Goal: Information Seeking & Learning: Find specific fact

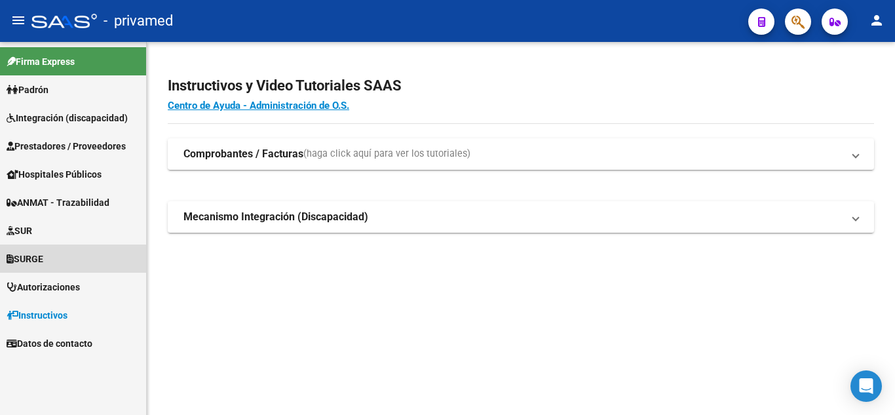
click at [33, 261] on span "SURGE" at bounding box center [25, 259] width 37 height 14
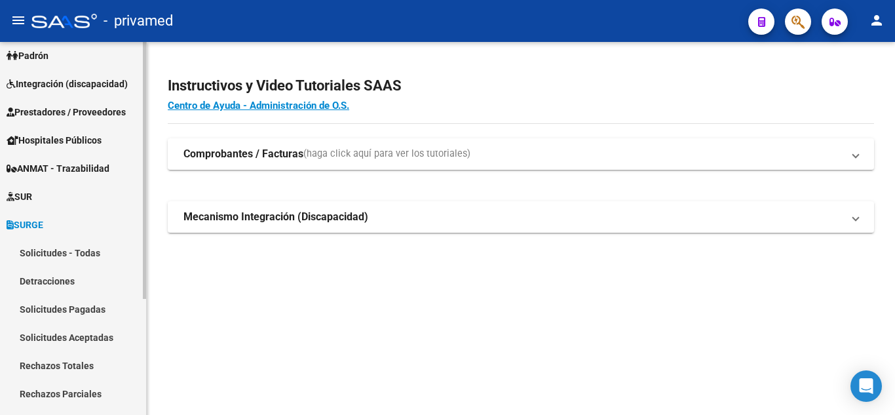
scroll to position [66, 0]
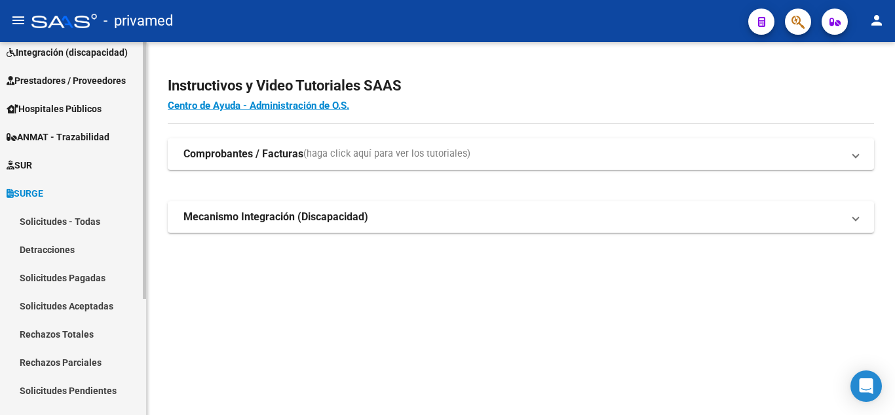
click at [59, 277] on link "Solicitudes Pagadas" at bounding box center [73, 277] width 146 height 28
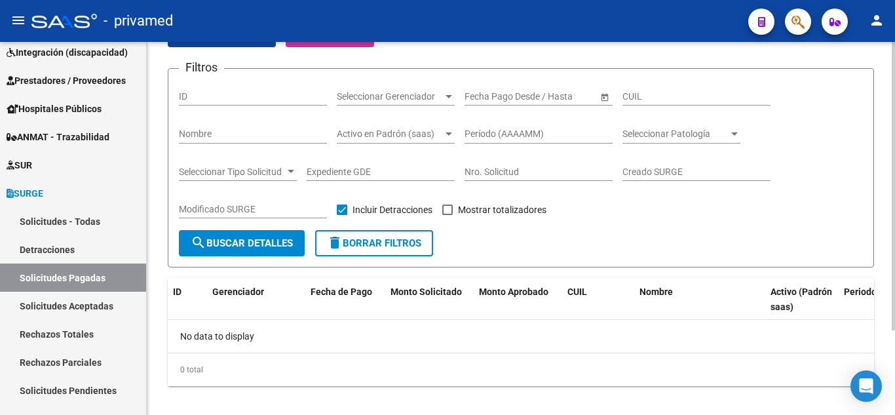
scroll to position [109, 0]
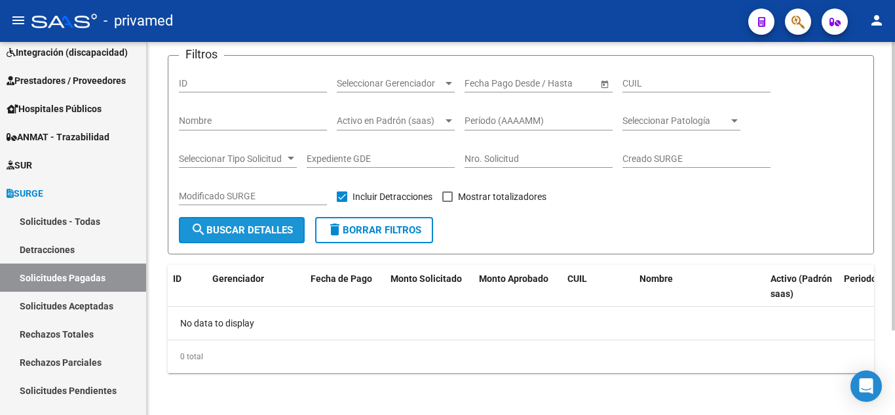
click at [254, 226] on span "search Buscar Detalles" at bounding box center [242, 230] width 102 height 12
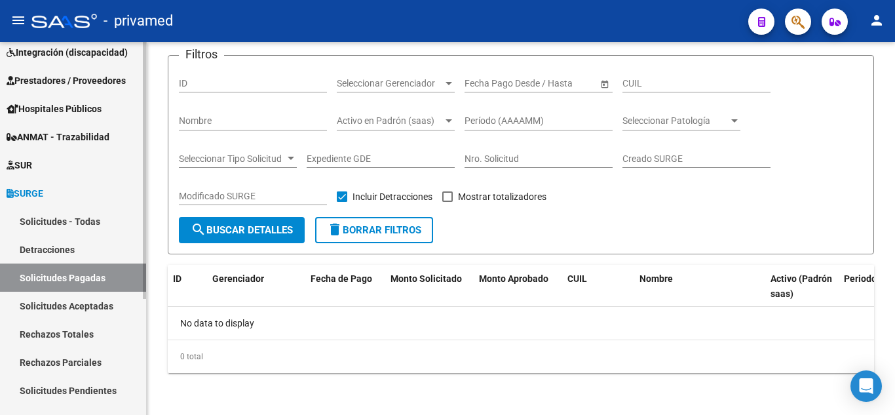
click at [42, 195] on span "SURGE" at bounding box center [25, 193] width 37 height 14
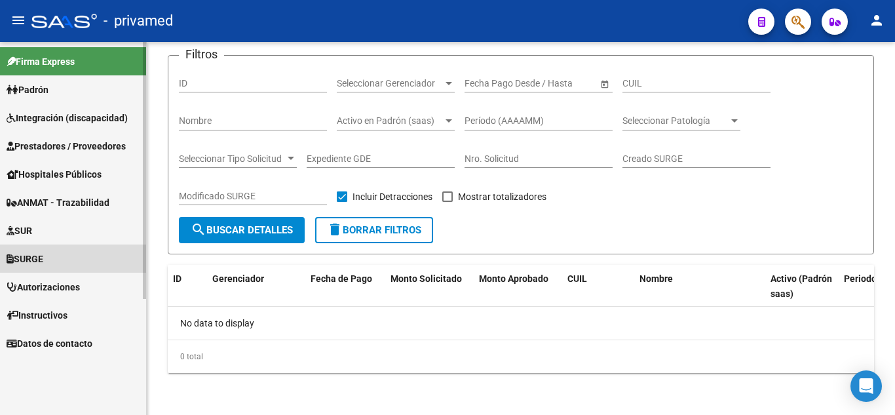
scroll to position [0, 0]
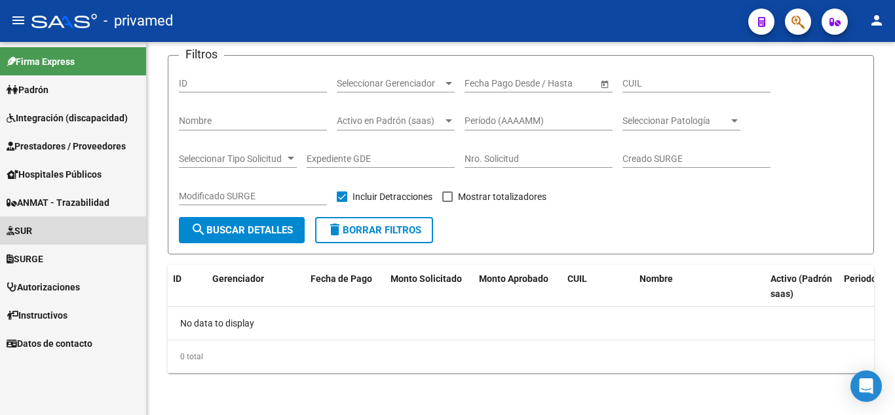
click at [32, 228] on span "SUR" at bounding box center [20, 230] width 26 height 14
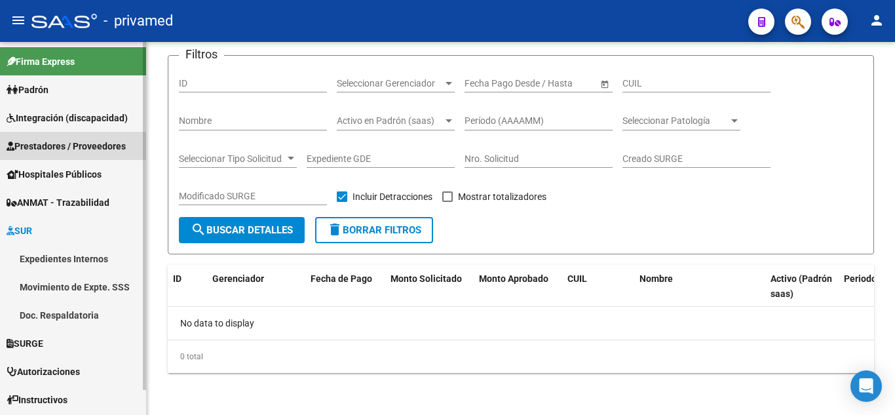
click at [62, 149] on span "Prestadores / Proveedores" at bounding box center [66, 146] width 119 height 14
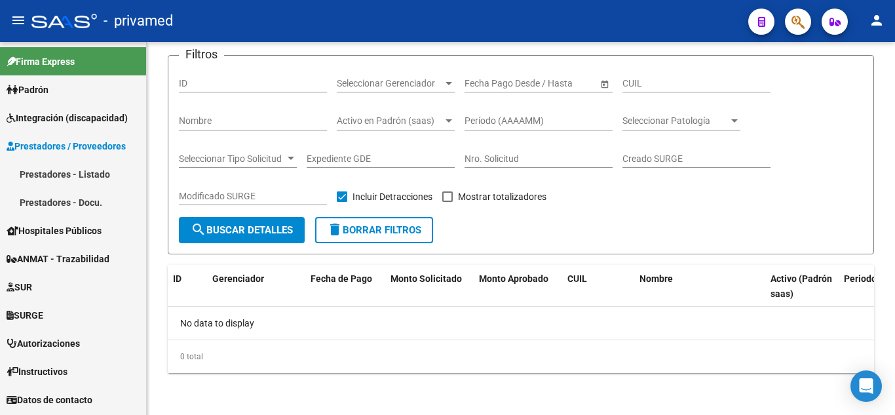
click at [63, 176] on link "Prestadores - Listado" at bounding box center [73, 174] width 146 height 28
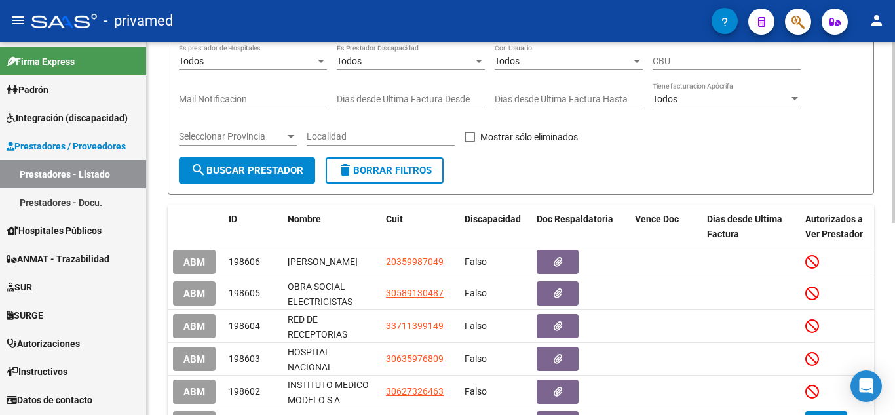
scroll to position [197, 0]
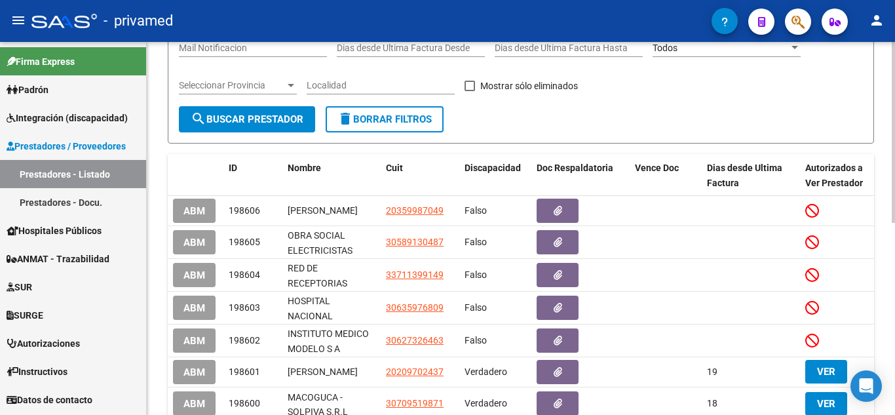
click at [214, 120] on span "search Buscar Prestador" at bounding box center [247, 119] width 113 height 12
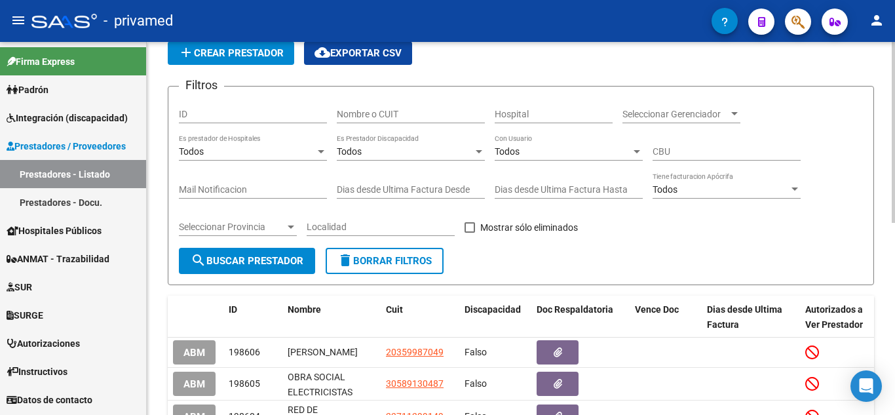
scroll to position [2, 0]
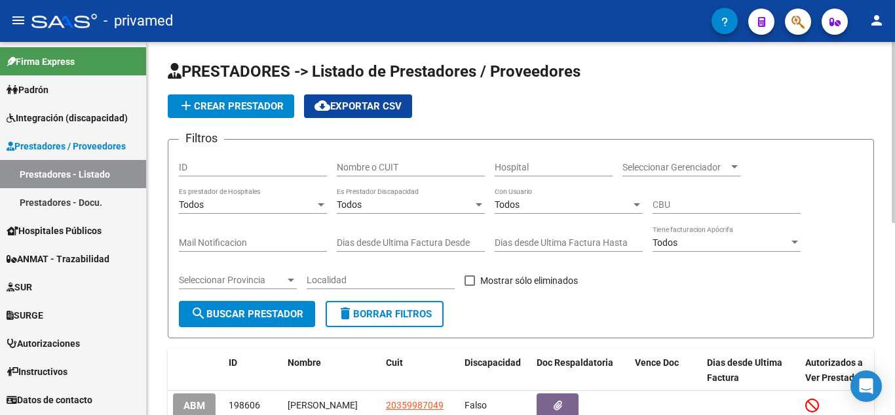
click at [396, 164] on input "Nombre o CUIT" at bounding box center [411, 167] width 148 height 11
type input "[PERSON_NAME]"
click at [290, 316] on span "search Buscar Prestador" at bounding box center [247, 314] width 113 height 12
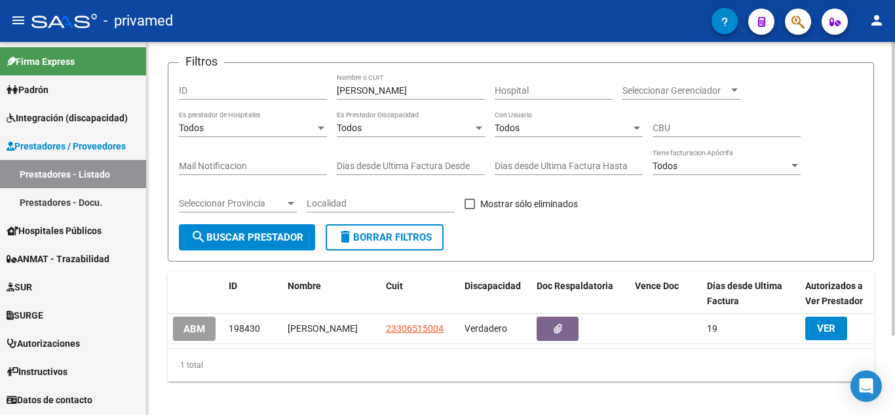
scroll to position [100, 0]
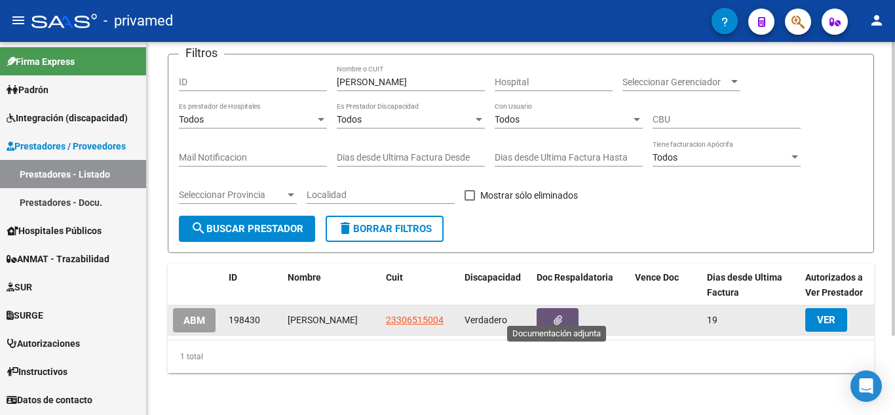
click at [555, 308] on button "button" at bounding box center [558, 320] width 42 height 24
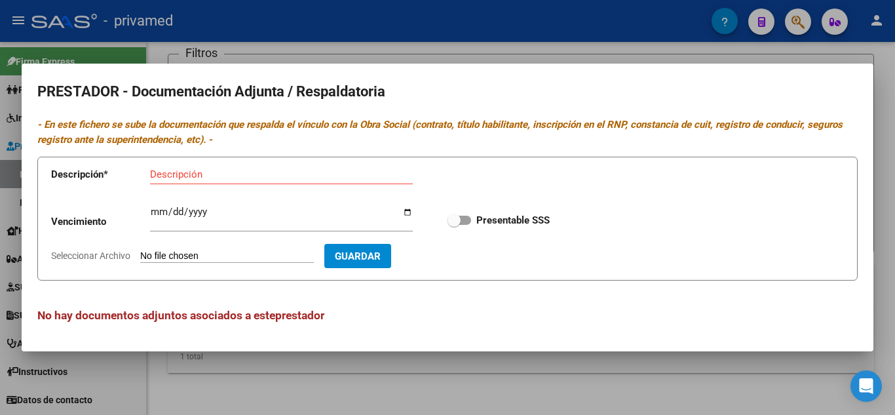
click at [423, 373] on div at bounding box center [447, 207] width 895 height 415
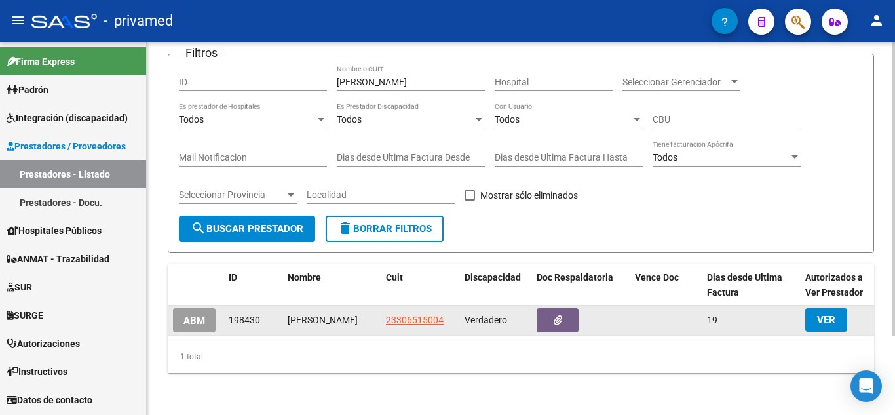
click at [826, 314] on span "VER" at bounding box center [826, 320] width 18 height 12
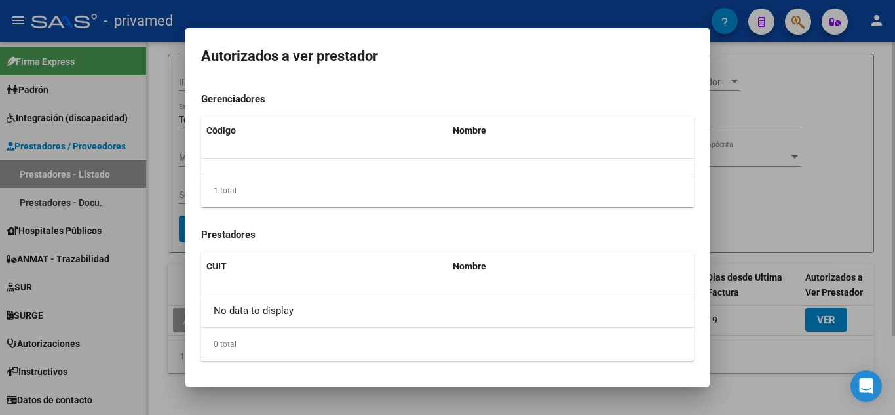
click at [807, 182] on div at bounding box center [447, 207] width 895 height 415
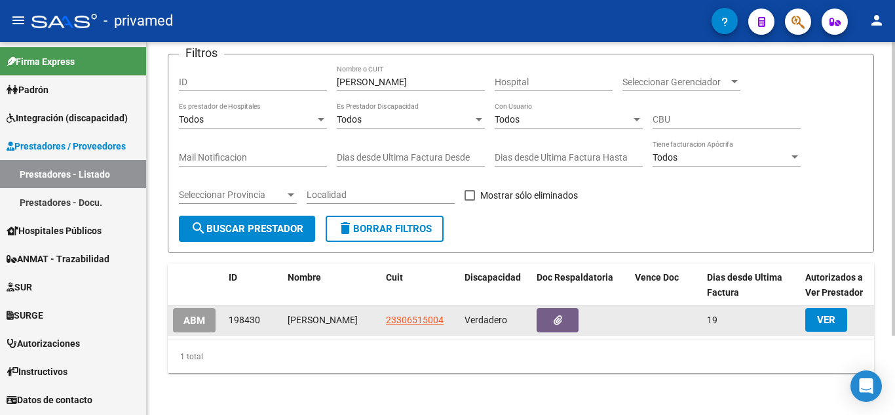
click at [197, 315] on span "ABM" at bounding box center [194, 321] width 22 height 12
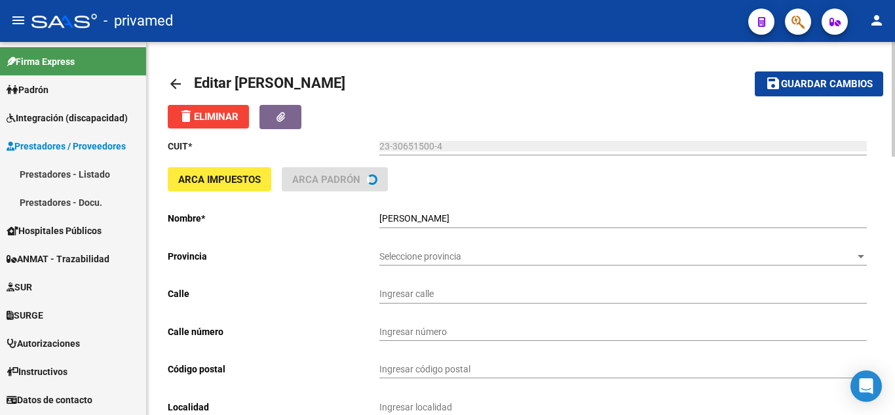
type input "[PERSON_NAME] TTE.GRAL."
type input "4494"
type input "1407"
type input "CABA"
type input "869090"
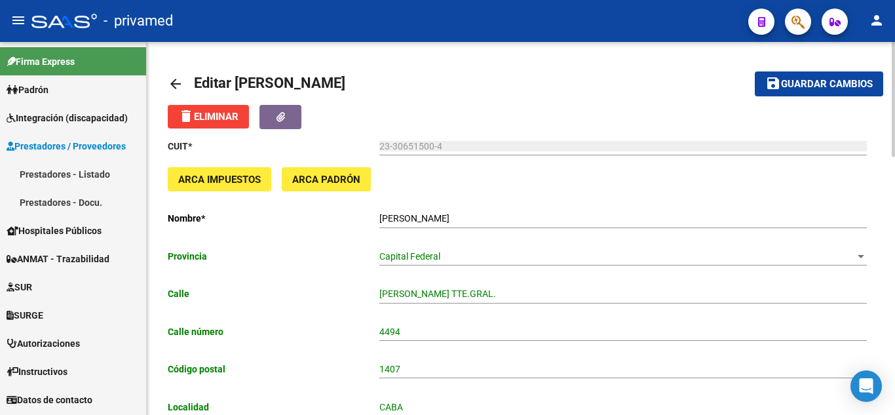
click at [171, 86] on mat-icon "arrow_back" at bounding box center [176, 84] width 16 height 16
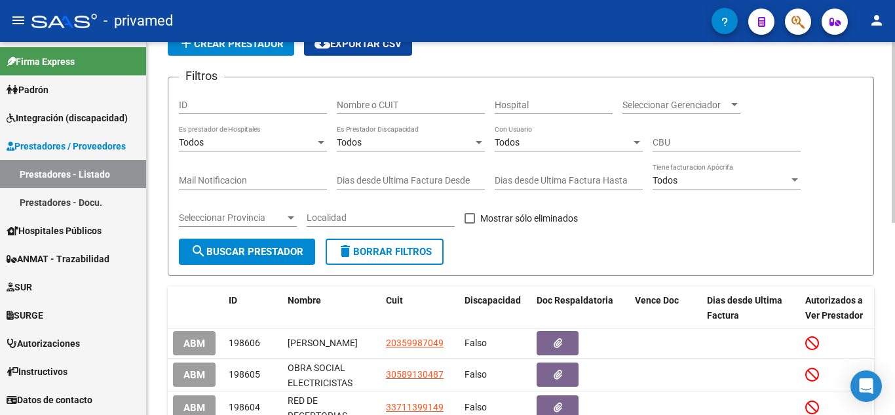
scroll to position [66, 0]
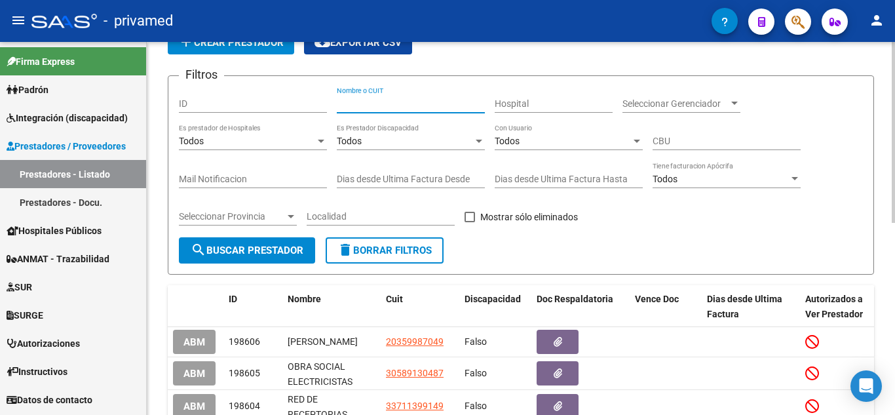
click at [413, 105] on input "Nombre o CUIT" at bounding box center [411, 103] width 148 height 11
click at [293, 252] on span "search Buscar Prestador" at bounding box center [247, 250] width 113 height 12
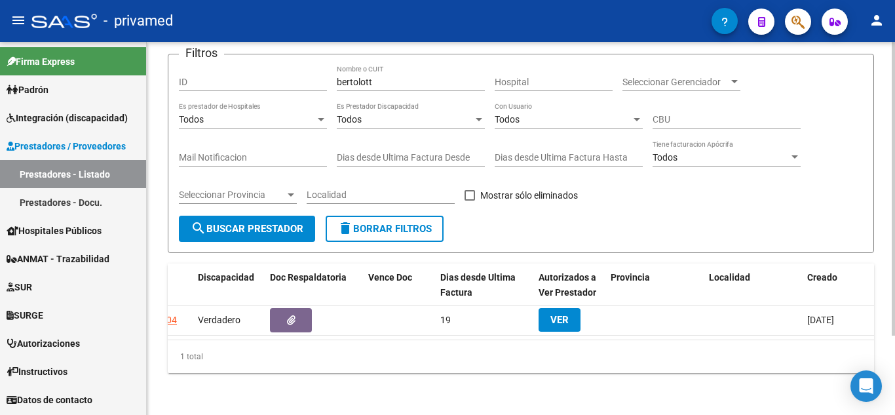
scroll to position [0, 244]
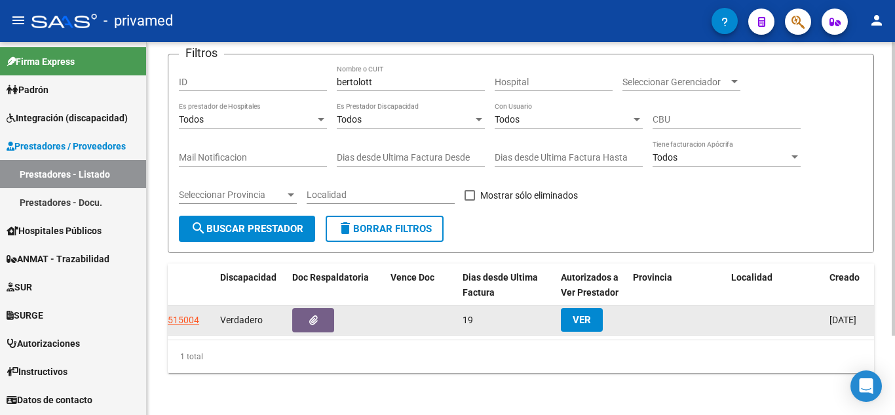
click at [583, 314] on span "VER" at bounding box center [582, 320] width 18 height 12
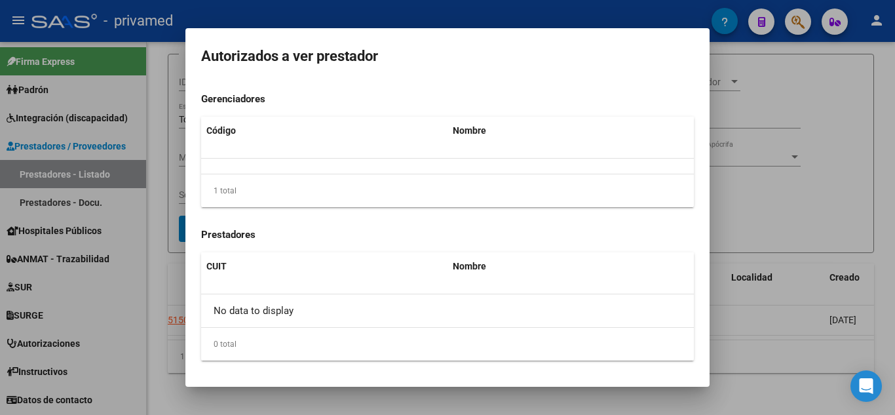
click at [759, 183] on div at bounding box center [447, 207] width 895 height 415
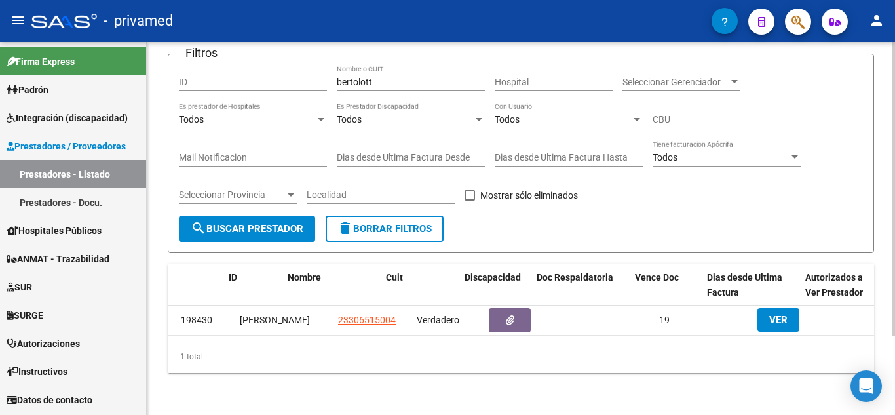
scroll to position [0, 0]
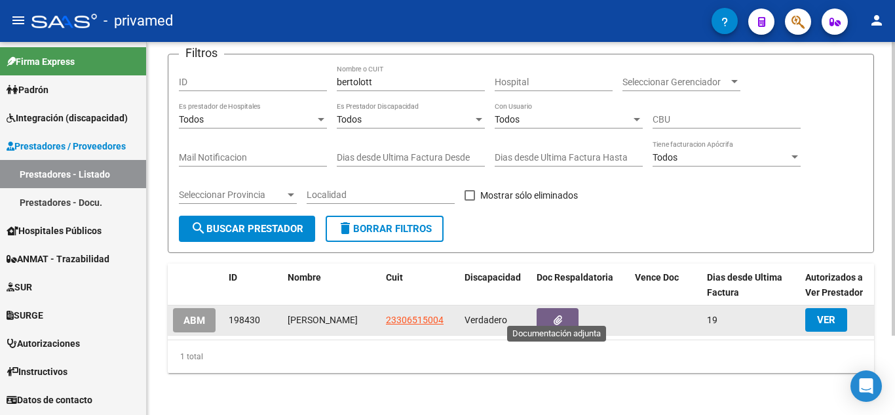
click at [562, 308] on button "button" at bounding box center [558, 320] width 42 height 24
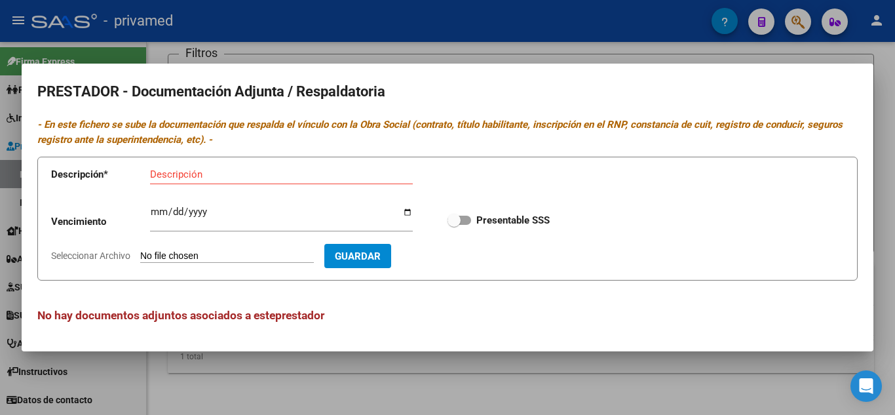
click at [554, 376] on div at bounding box center [447, 207] width 895 height 415
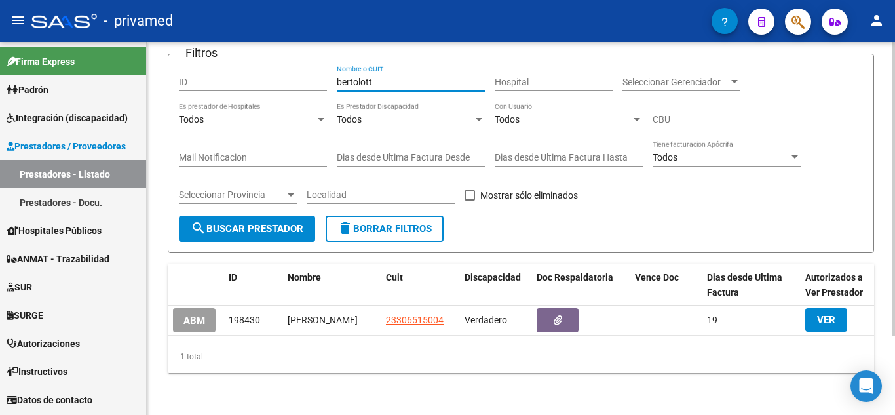
drag, startPoint x: 408, startPoint y: 71, endPoint x: 303, endPoint y: 66, distance: 104.9
click at [303, 66] on div "Filtros ID bertolott Nombre o CUIT Hospital Seleccionar Gerenciador Seleccionar…" at bounding box center [521, 140] width 684 height 151
click at [266, 223] on span "search Buscar Prestador" at bounding box center [247, 229] width 113 height 12
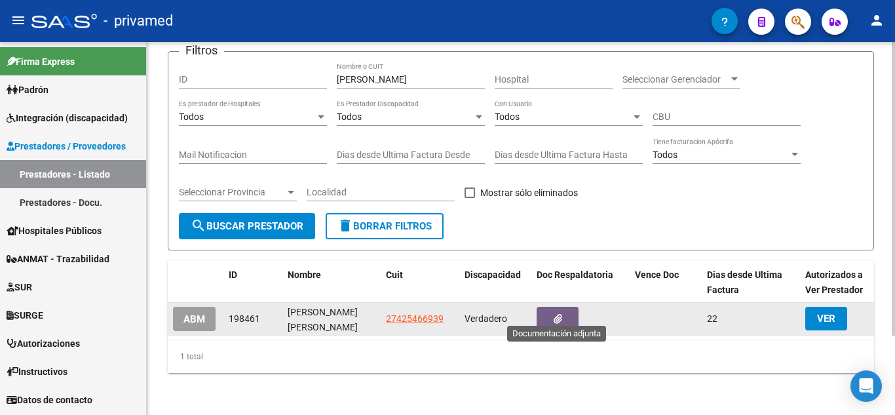
click at [554, 314] on icon "button" at bounding box center [558, 319] width 9 height 10
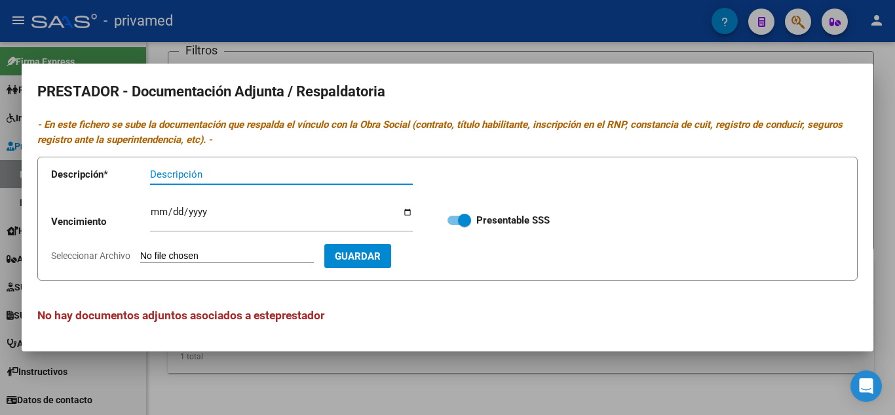
click at [551, 364] on div at bounding box center [447, 207] width 895 height 415
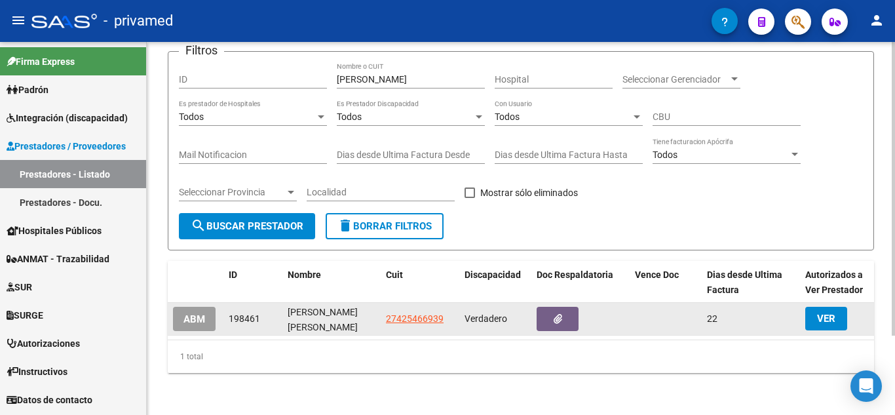
click at [835, 307] on button "VER" at bounding box center [826, 319] width 42 height 24
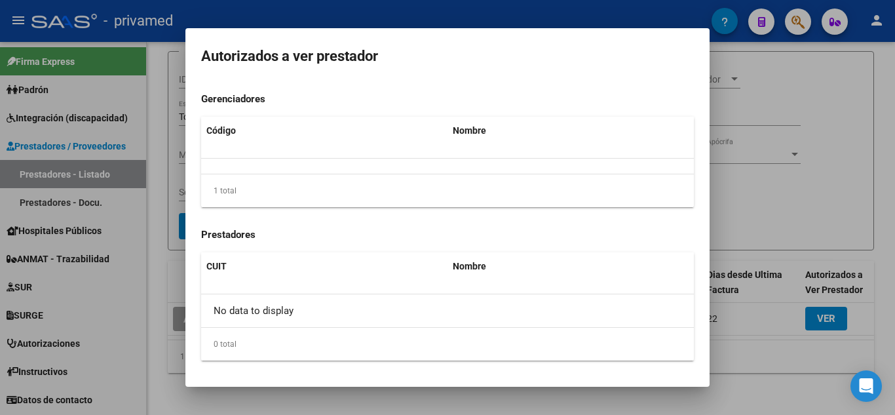
click at [743, 180] on div at bounding box center [447, 207] width 895 height 415
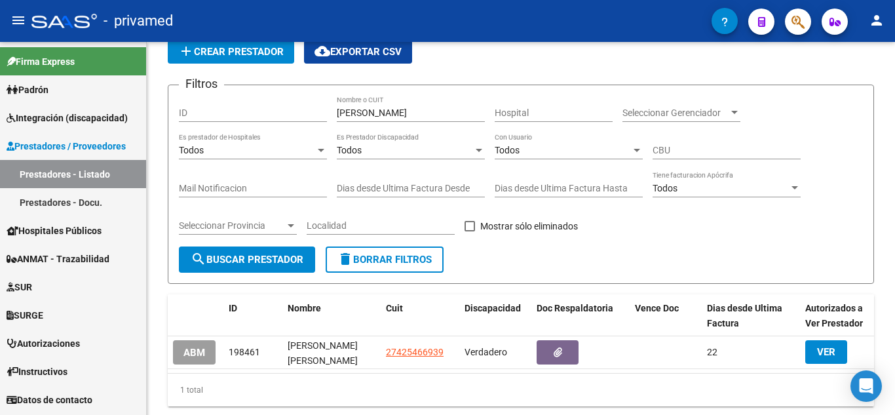
scroll to position [100, 0]
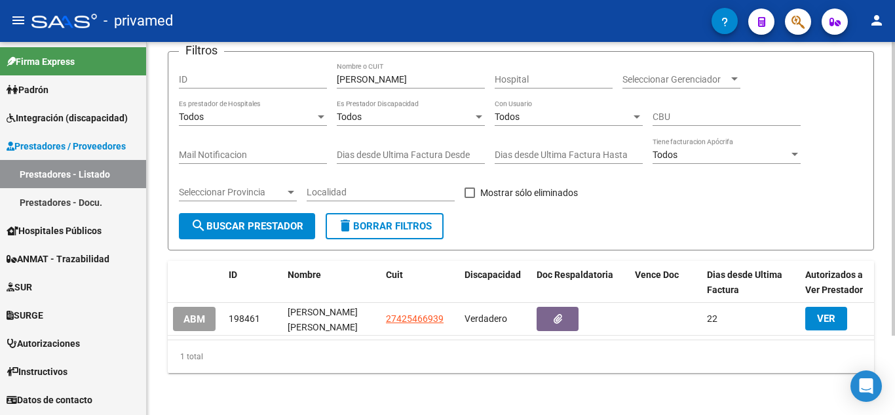
drag, startPoint x: 613, startPoint y: 339, endPoint x: 394, endPoint y: 355, distance: 219.4
click at [415, 353] on div "1 total" at bounding box center [521, 356] width 706 height 33
drag, startPoint x: 400, startPoint y: 63, endPoint x: 331, endPoint y: 64, distance: 68.8
click at [331, 64] on div "Filtros ID [PERSON_NAME] Nombre o CUIT Hospital Seleccionar Gerenciador Selecci…" at bounding box center [521, 137] width 684 height 151
click at [265, 220] on span "search Buscar Prestador" at bounding box center [247, 226] width 113 height 12
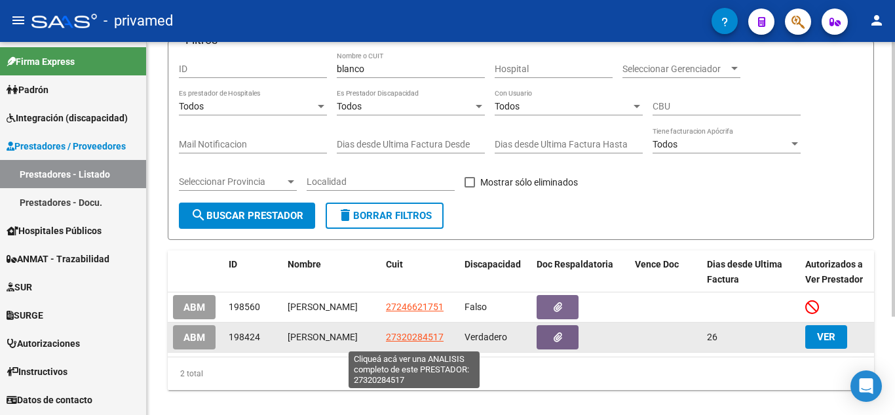
click at [424, 337] on span "27320284517" at bounding box center [415, 337] width 58 height 10
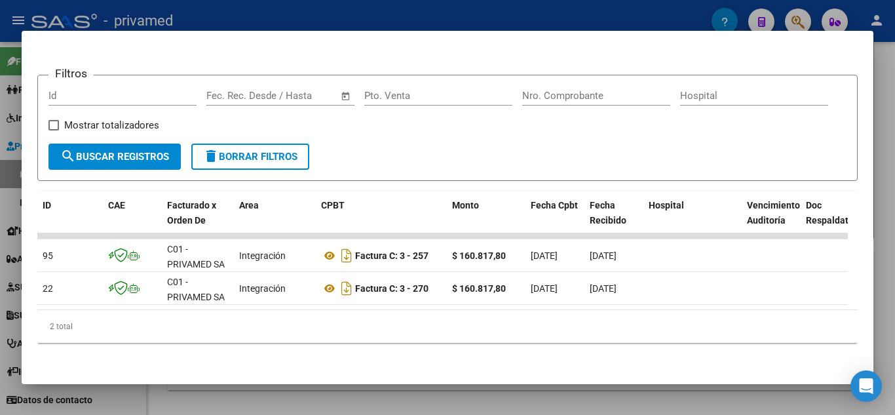
scroll to position [182, 0]
click at [491, 393] on div at bounding box center [447, 207] width 895 height 415
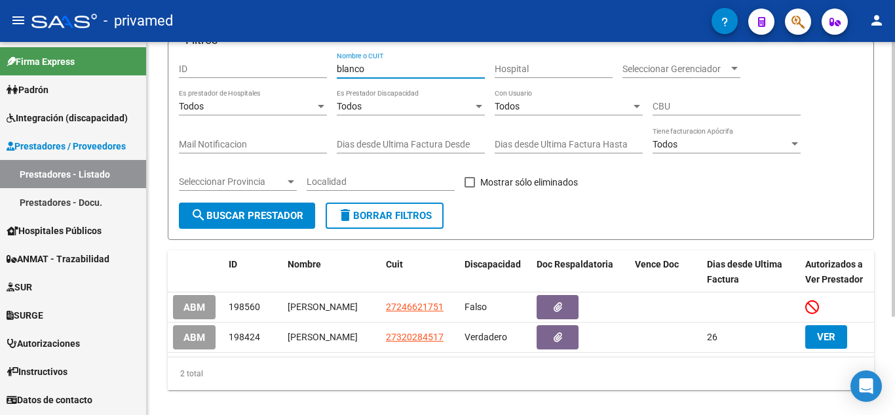
drag, startPoint x: 379, startPoint y: 68, endPoint x: 286, endPoint y: 66, distance: 93.1
click at [286, 66] on div "Filtros ID blanco Nombre o CUIT Hospital Seleccionar Gerenciador Seleccionar Ge…" at bounding box center [521, 127] width 684 height 151
type input "bertolott"
click at [287, 212] on span "search Buscar Prestador" at bounding box center [247, 216] width 113 height 12
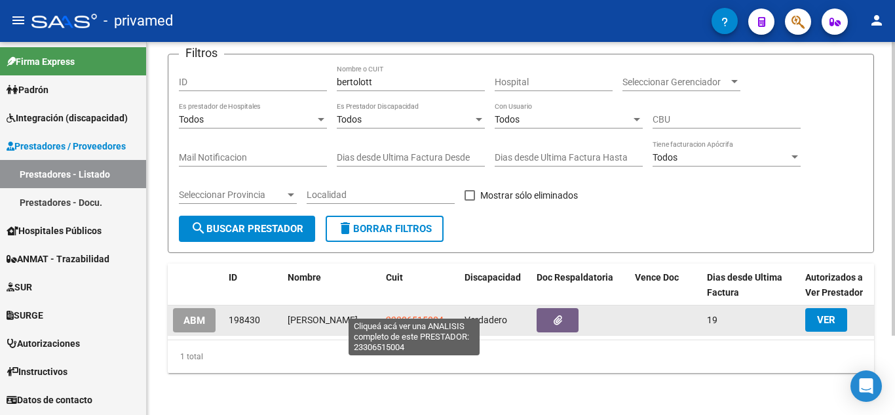
click at [409, 315] on span "23306515004" at bounding box center [415, 320] width 58 height 10
type textarea "23306515004"
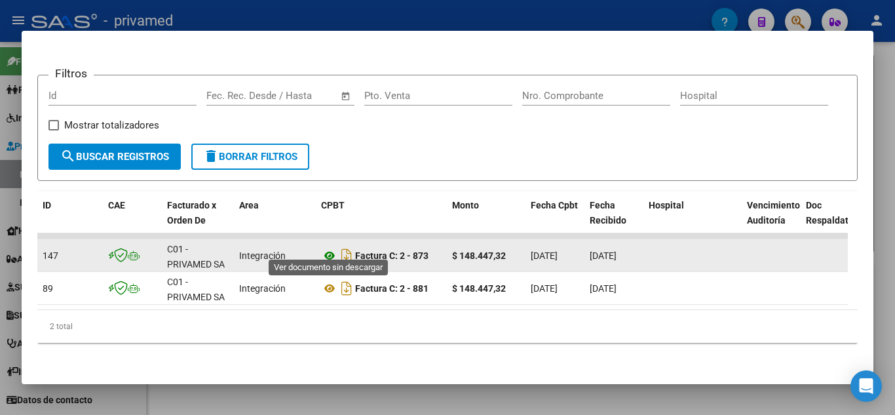
click at [329, 248] on icon at bounding box center [329, 256] width 17 height 16
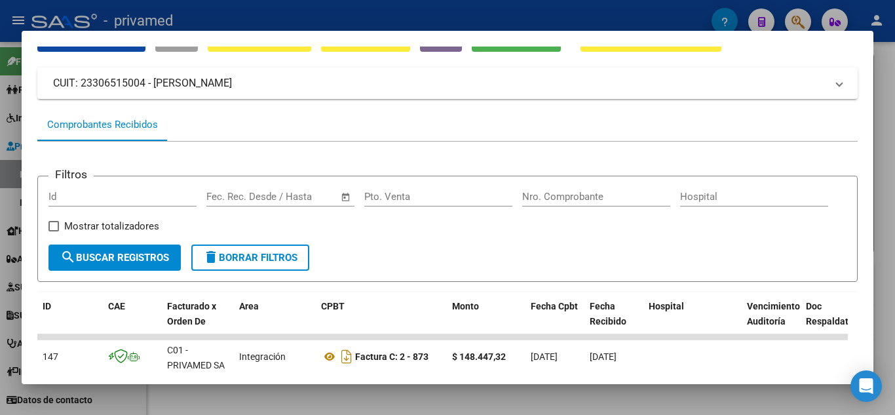
scroll to position [0, 0]
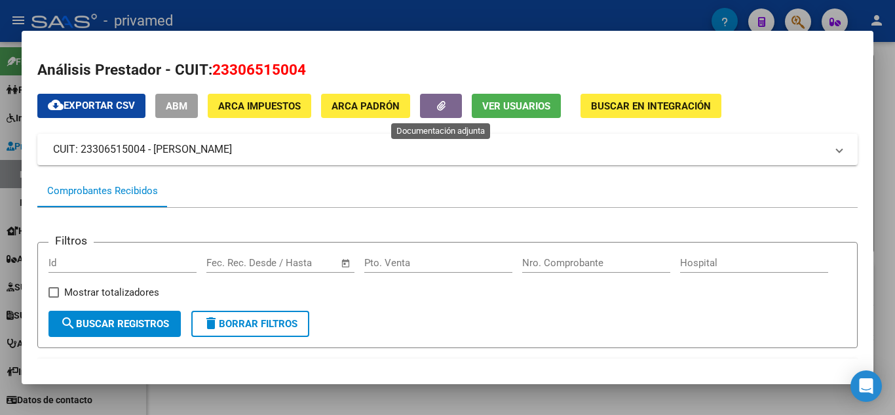
click at [443, 108] on icon "button" at bounding box center [441, 106] width 9 height 10
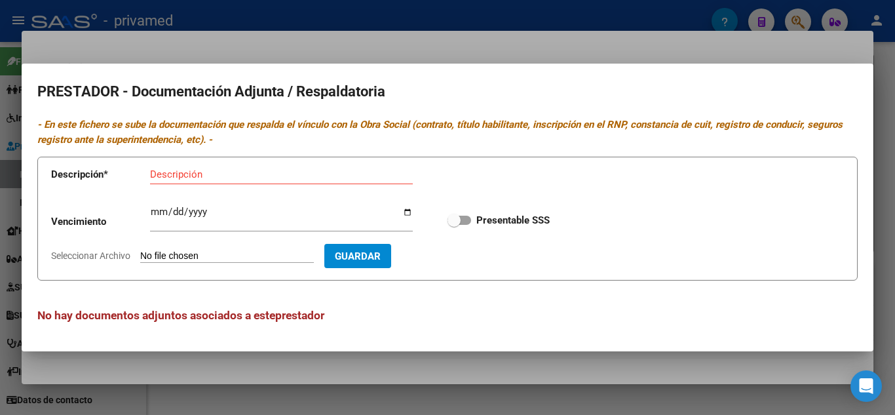
click at [617, 368] on div at bounding box center [447, 207] width 895 height 415
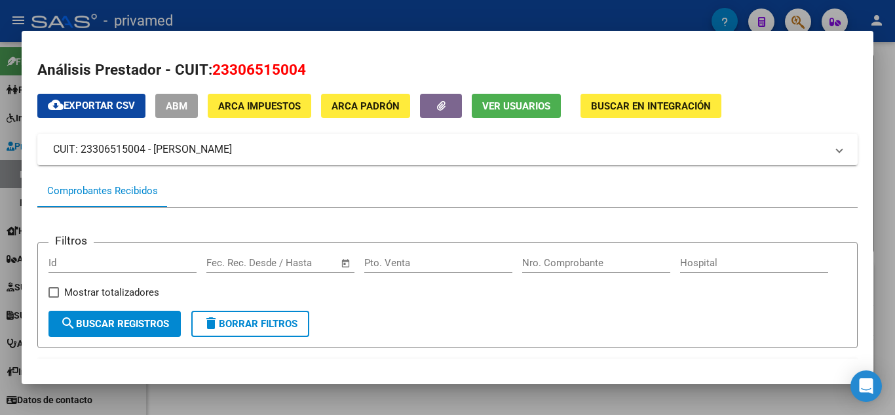
click at [774, 393] on div at bounding box center [447, 207] width 895 height 415
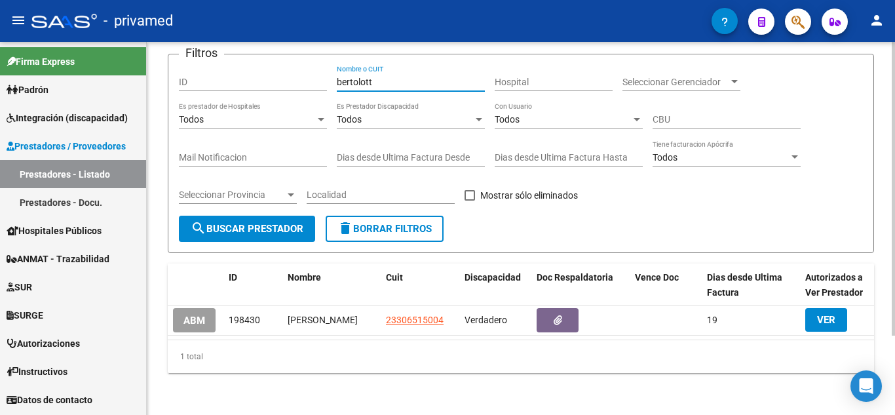
drag, startPoint x: 383, startPoint y: 72, endPoint x: 292, endPoint y: 66, distance: 92.0
click at [292, 66] on div "Filtros ID bertolott Nombre o CUIT Hospital Seleccionar Gerenciador Seleccionar…" at bounding box center [521, 140] width 684 height 151
type input "san [PERSON_NAME]"
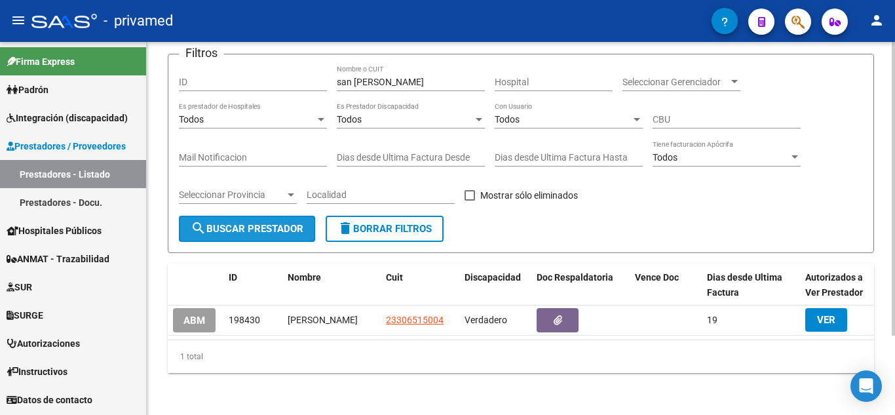
click at [249, 228] on button "search Buscar Prestador" at bounding box center [247, 229] width 136 height 26
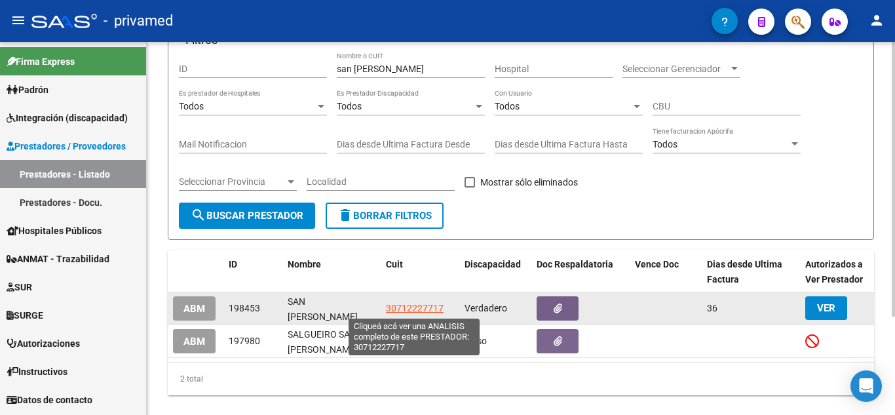
click at [404, 312] on span "30712227717" at bounding box center [415, 308] width 58 height 10
type textarea "30712227717"
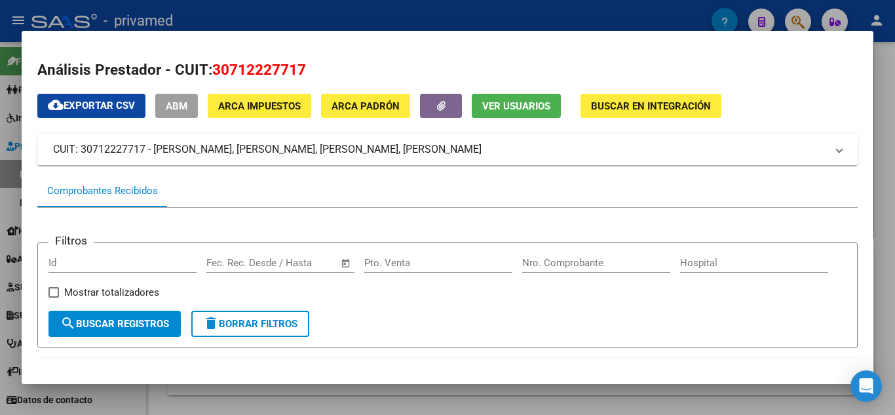
click at [96, 104] on span "cloud_download Exportar CSV" at bounding box center [91, 106] width 87 height 12
click at [517, 107] on span "Ver Usuarios" at bounding box center [516, 106] width 68 height 12
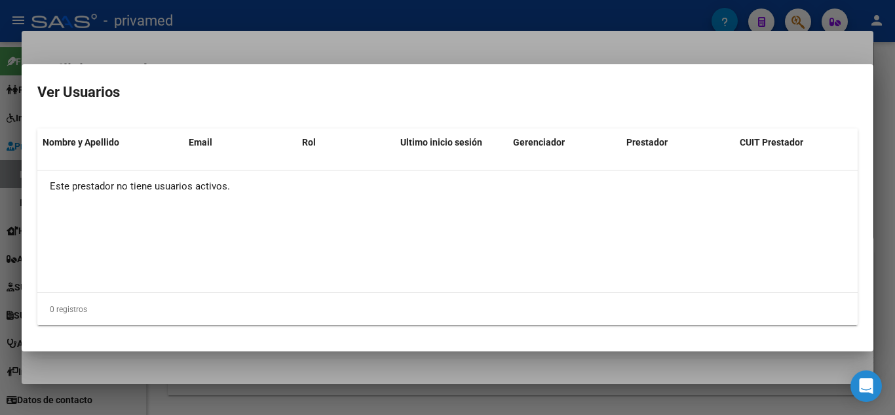
click at [532, 370] on div at bounding box center [447, 207] width 895 height 415
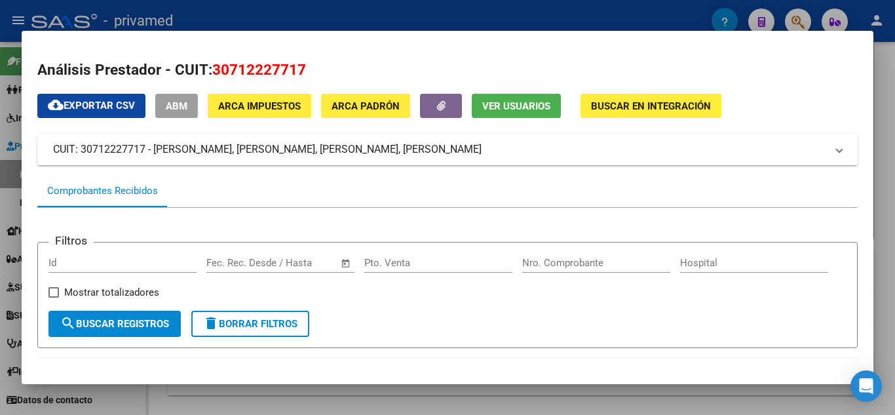
click at [639, 106] on span "Buscar en Integración" at bounding box center [651, 106] width 120 height 12
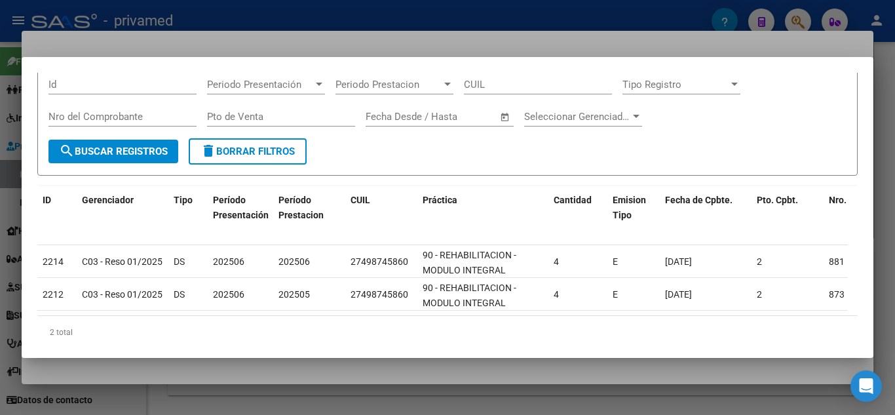
scroll to position [66, 0]
click at [123, 44] on div at bounding box center [447, 207] width 895 height 415
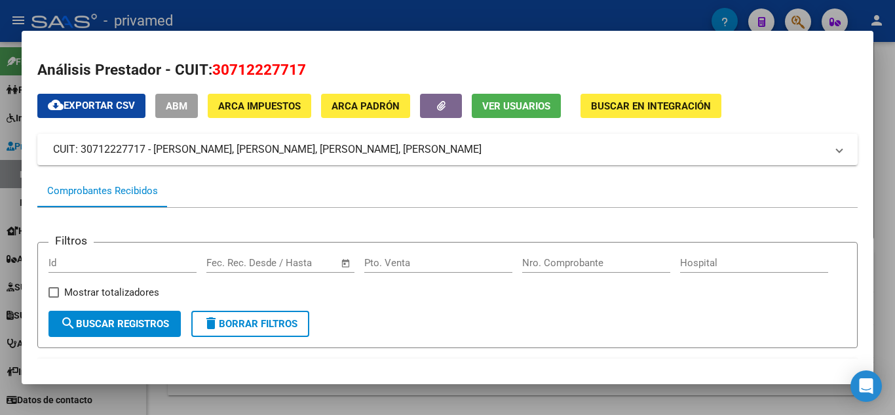
click at [806, 402] on div at bounding box center [447, 207] width 895 height 415
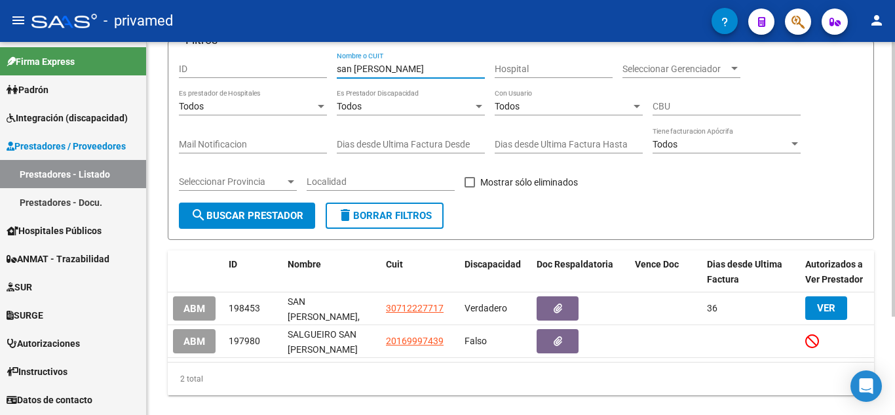
drag, startPoint x: 411, startPoint y: 67, endPoint x: 232, endPoint y: 64, distance: 178.9
click at [232, 64] on div "Filtros ID san [PERSON_NAME] Nombre o CUIT Hospital Seleccionar Gerenciador Sel…" at bounding box center [521, 127] width 684 height 151
type input "[PERSON_NAME]"
click at [220, 212] on span "search Buscar Prestador" at bounding box center [247, 216] width 113 height 12
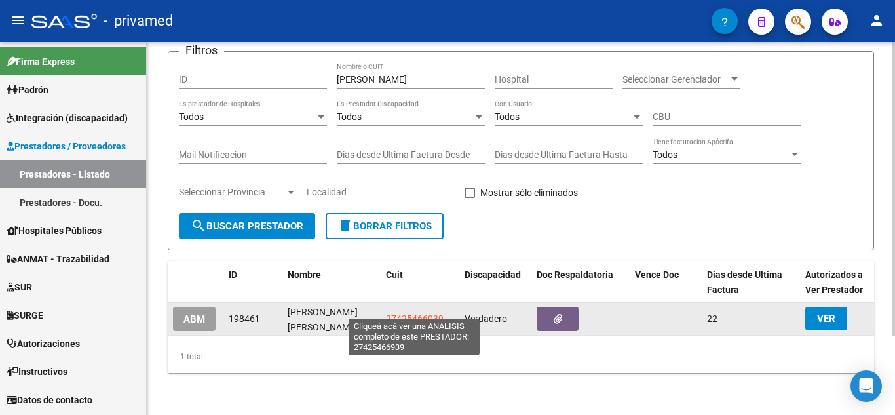
click at [427, 313] on span "27425466939" at bounding box center [415, 318] width 58 height 10
type textarea "27425466939"
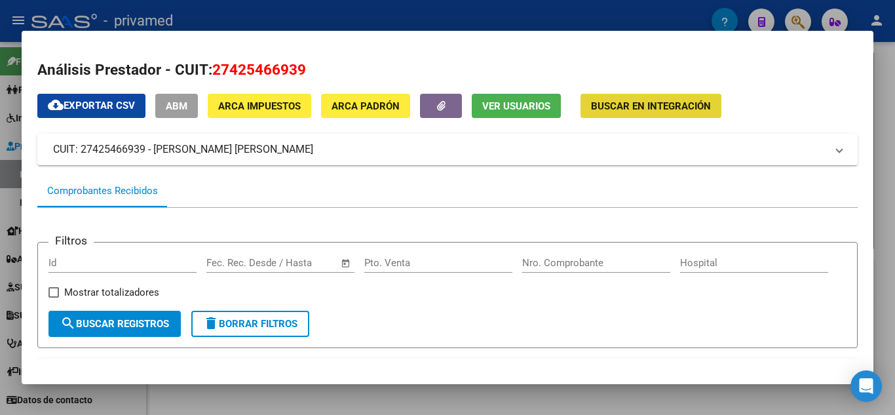
click at [678, 104] on span "Buscar en Integración" at bounding box center [651, 106] width 120 height 12
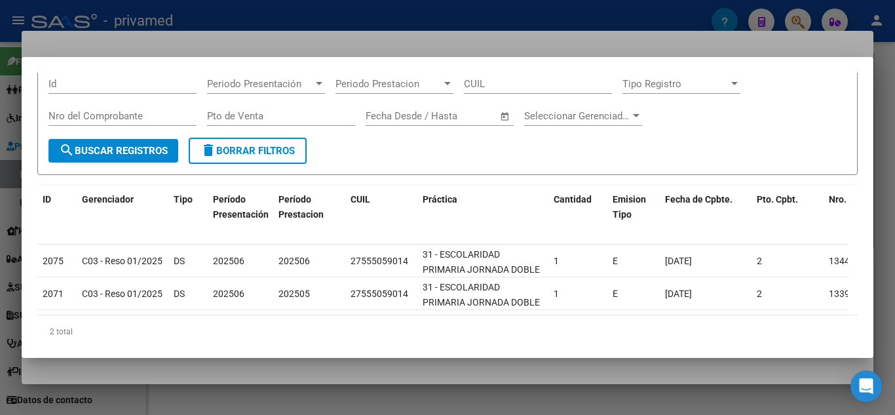
click at [722, 39] on div at bounding box center [447, 207] width 895 height 415
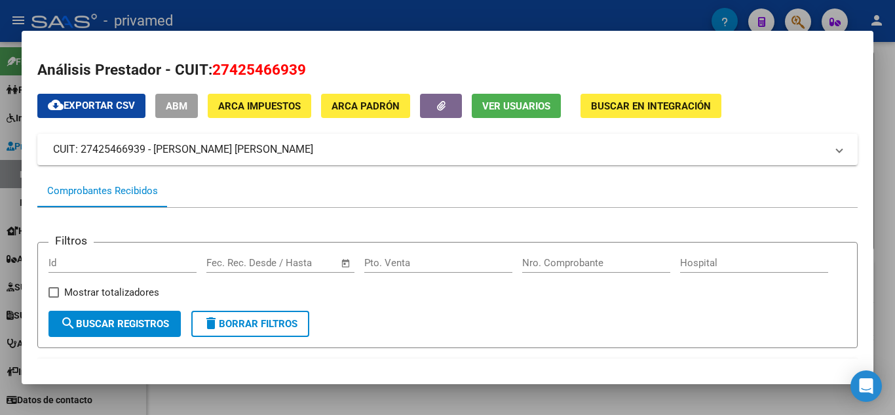
click at [805, 404] on div at bounding box center [447, 207] width 895 height 415
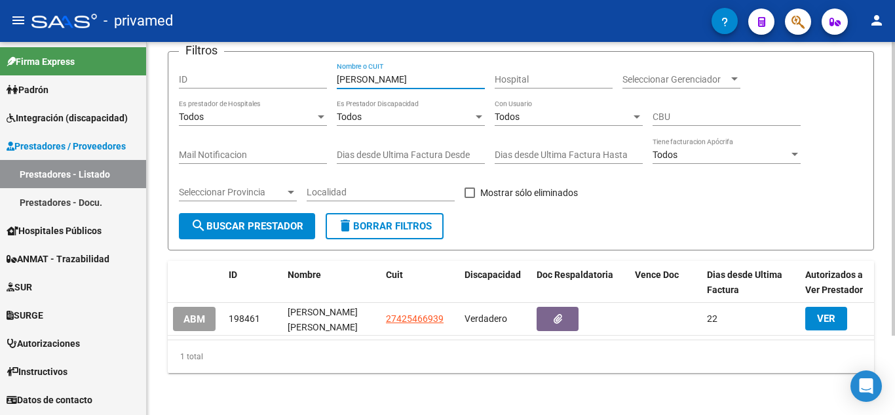
drag, startPoint x: 398, startPoint y: 71, endPoint x: 278, endPoint y: 60, distance: 121.1
click at [278, 62] on div "Filtros ID [PERSON_NAME] Nombre o CUIT Hospital Seleccionar Gerenciador Selecci…" at bounding box center [521, 137] width 684 height 151
type input "blanco"
click at [410, 220] on span "delete Borrar Filtros" at bounding box center [384, 226] width 94 height 12
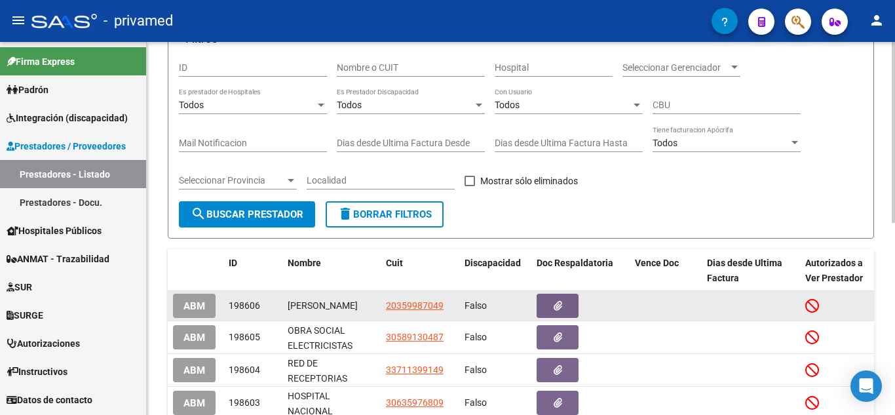
scroll to position [35, 0]
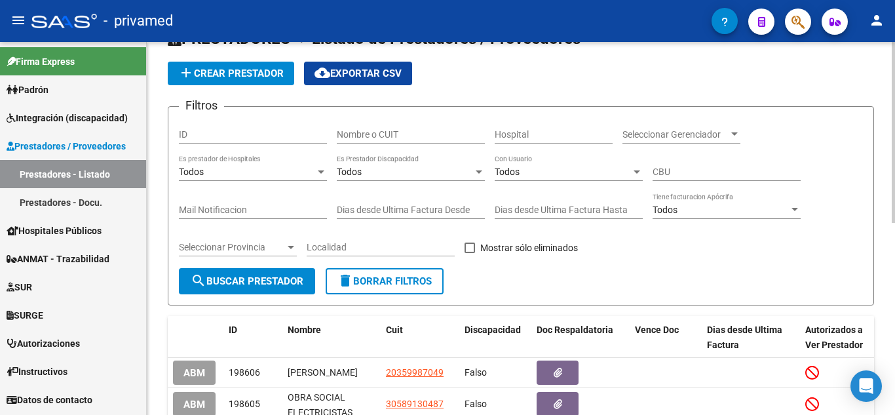
click at [381, 128] on div "Nombre o CUIT" at bounding box center [411, 130] width 148 height 26
type input "blanco"
click at [233, 279] on span "search Buscar Prestador" at bounding box center [247, 281] width 113 height 12
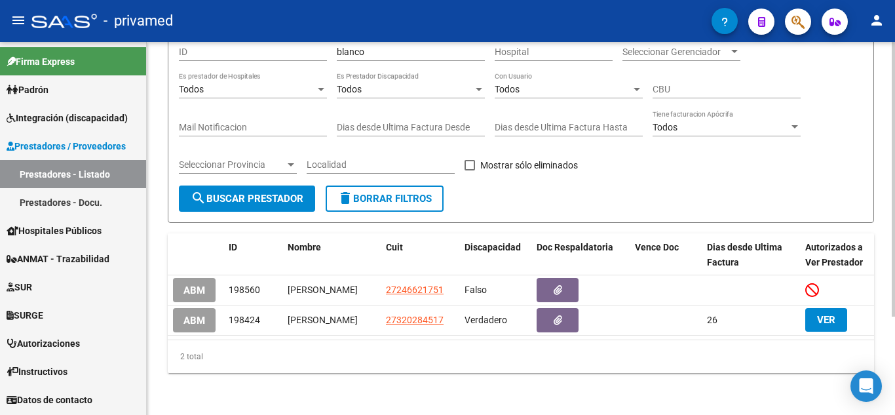
scroll to position [133, 0]
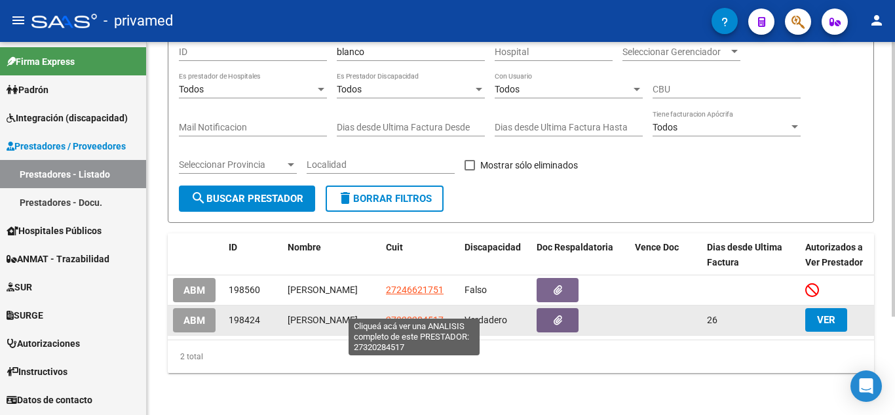
click at [418, 315] on span "27320284517" at bounding box center [415, 320] width 58 height 10
type textarea "27320284517"
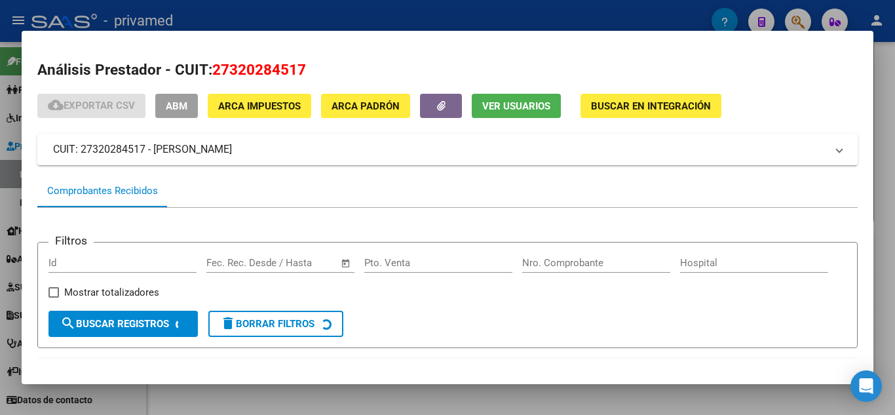
click at [657, 109] on span "Buscar en Integración" at bounding box center [651, 106] width 120 height 12
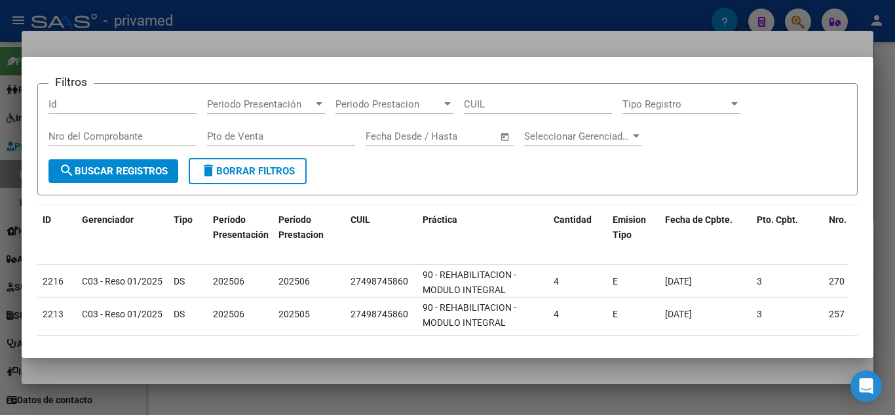
scroll to position [66, 0]
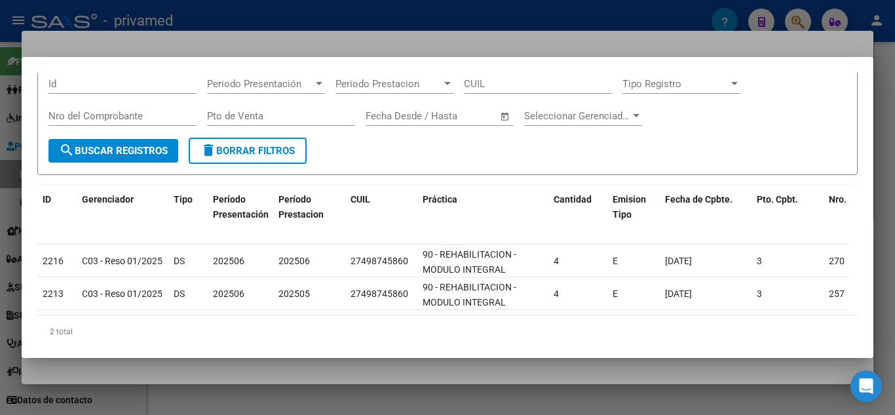
click at [788, 45] on div at bounding box center [447, 207] width 895 height 415
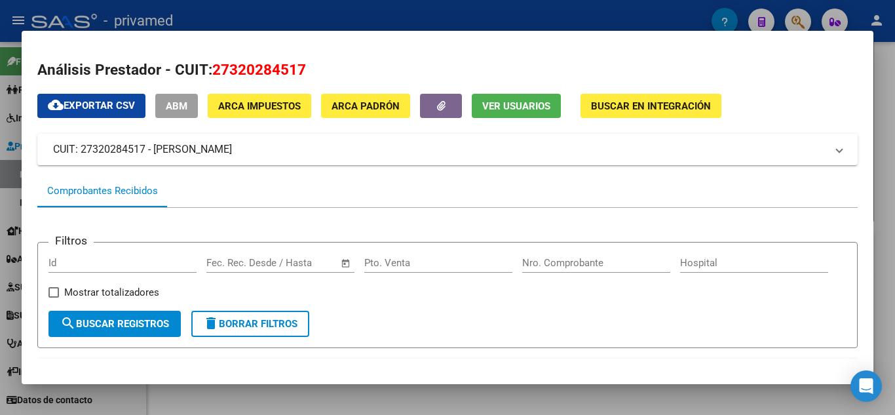
click at [803, 396] on div at bounding box center [447, 207] width 895 height 415
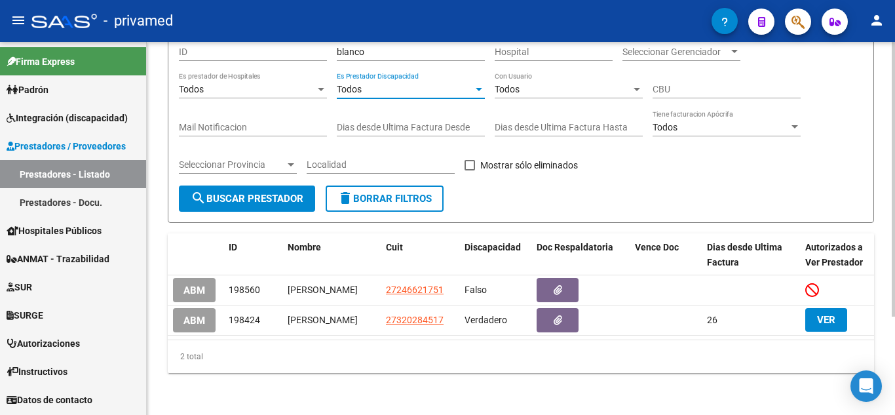
click at [377, 84] on div "Todos" at bounding box center [405, 89] width 136 height 11
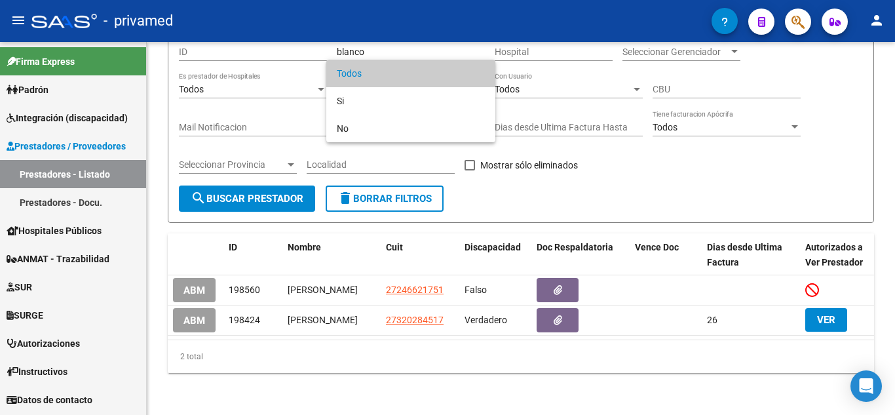
click at [545, 178] on div at bounding box center [447, 207] width 895 height 415
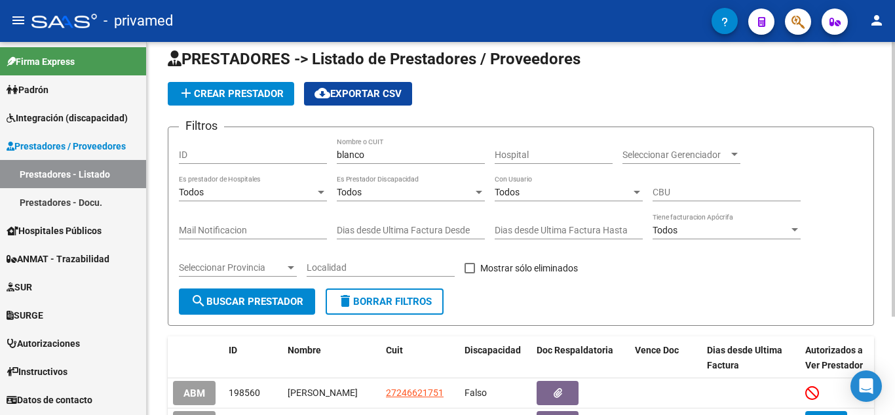
scroll to position [0, 0]
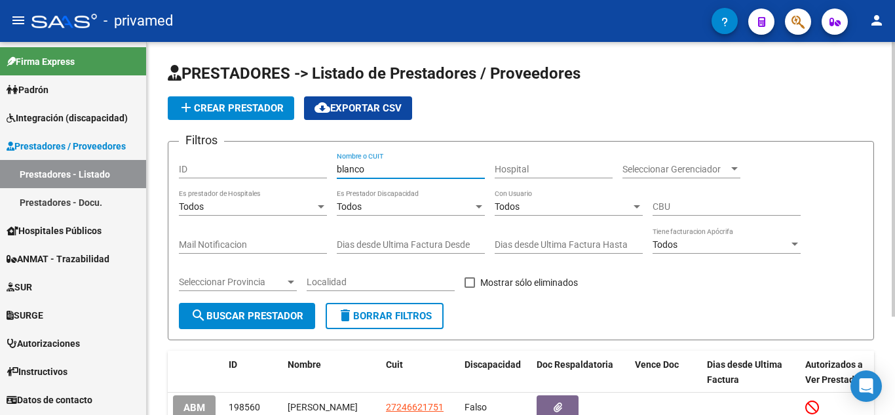
drag, startPoint x: 388, startPoint y: 170, endPoint x: 300, endPoint y: 164, distance: 88.0
click at [300, 164] on div "Filtros ID blanco Nombre o CUIT Hospital Seleccionar Gerenciador Seleccionar Ge…" at bounding box center [521, 227] width 684 height 151
type input "incluir"
click at [286, 317] on span "search Buscar Prestador" at bounding box center [247, 316] width 113 height 12
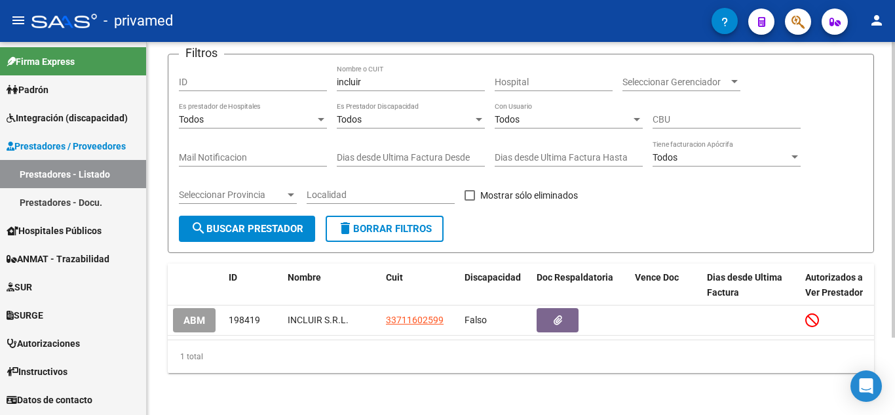
scroll to position [98, 0]
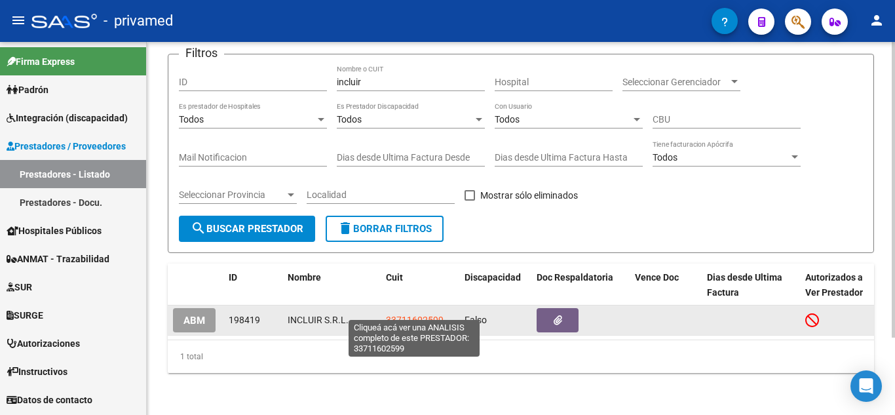
click at [430, 315] on span "33711602599" at bounding box center [415, 320] width 58 height 10
type textarea "33711602599"
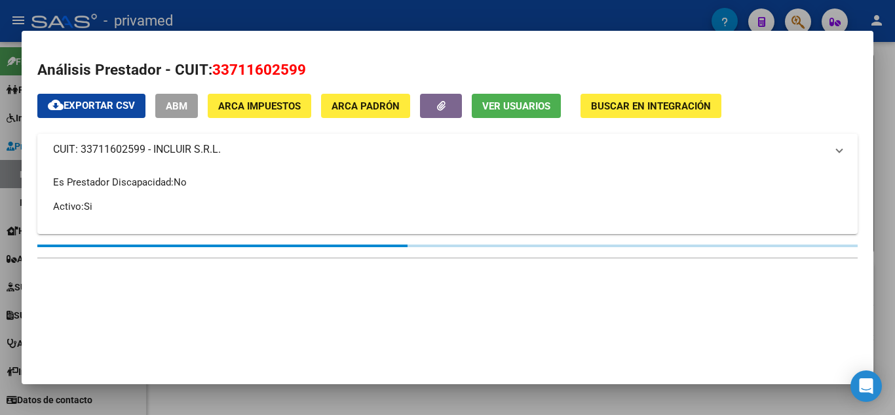
click at [704, 90] on div "Análisis Prestador - CUIT: 33711602599 cloud_download Exportar CSV ABM ARCA Imp…" at bounding box center [447, 166] width 820 height 214
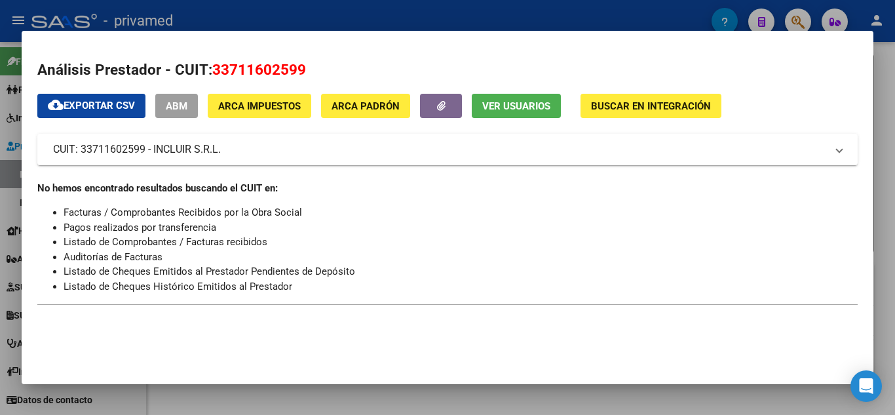
click at [699, 100] on span "Buscar en Integración" at bounding box center [651, 106] width 120 height 12
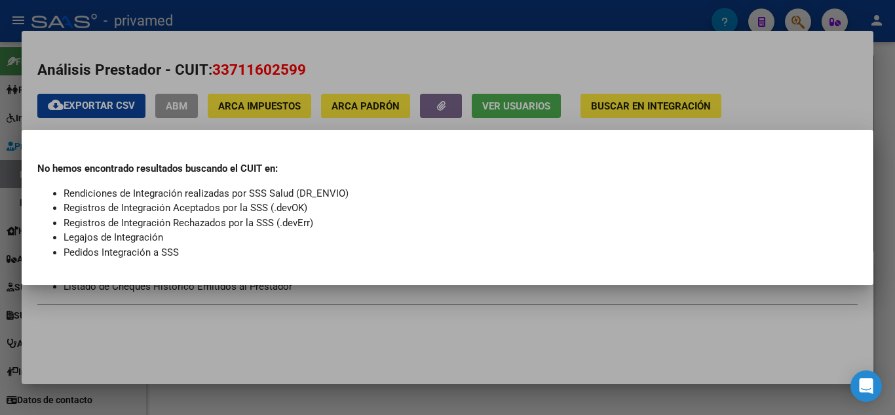
click at [725, 394] on div at bounding box center [447, 207] width 895 height 415
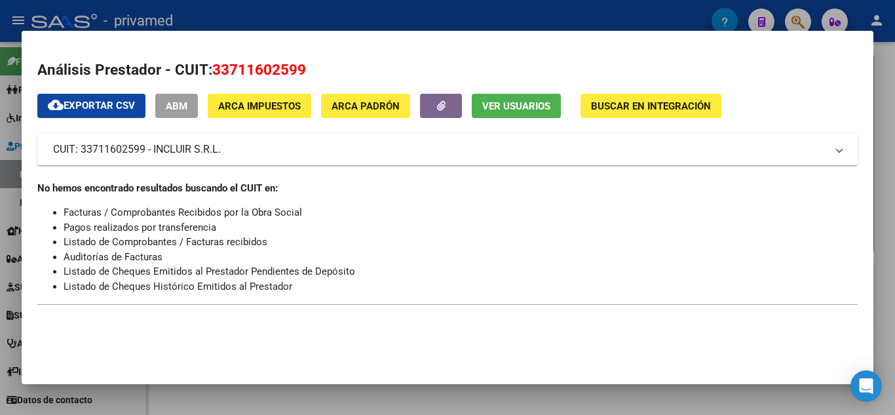
click at [725, 394] on div at bounding box center [447, 207] width 895 height 415
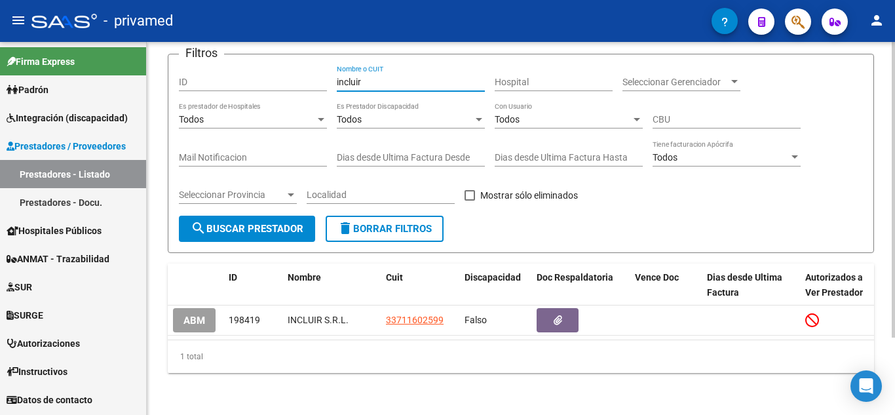
drag, startPoint x: 392, startPoint y: 68, endPoint x: 301, endPoint y: 69, distance: 91.1
click at [301, 69] on div "Filtros ID incluir Nombre o CUIT Hospital Seleccionar Gerenciador Seleccionar G…" at bounding box center [521, 140] width 684 height 151
click at [256, 223] on span "search Buscar Prestador" at bounding box center [247, 229] width 113 height 12
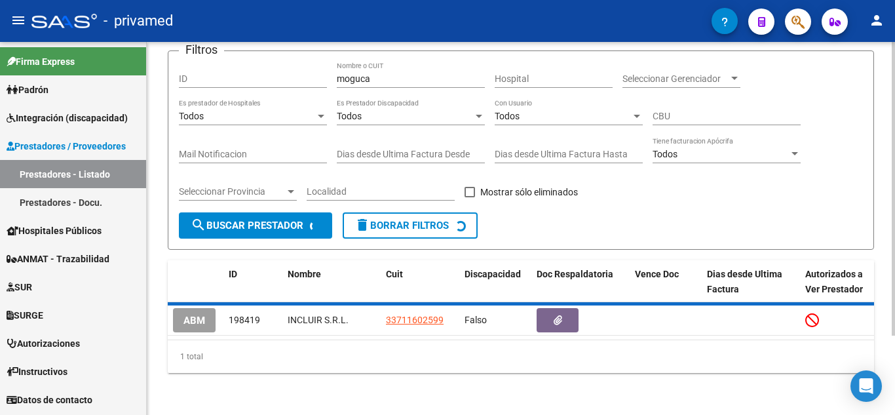
scroll to position [86, 0]
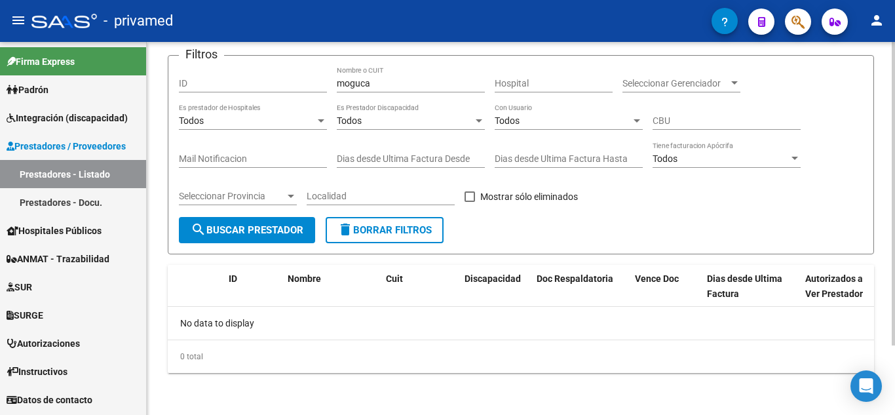
click at [256, 220] on button "search Buscar Prestador" at bounding box center [247, 230] width 136 height 26
drag, startPoint x: 387, startPoint y: 79, endPoint x: 254, endPoint y: 73, distance: 132.5
click at [254, 73] on div "Filtros ID moguca Nombre o CUIT Hospital Seleccionar Gerenciador Seleccionar Ge…" at bounding box center [521, 141] width 684 height 151
type input "solpiva"
click at [254, 235] on span "search Buscar Prestador" at bounding box center [247, 230] width 113 height 12
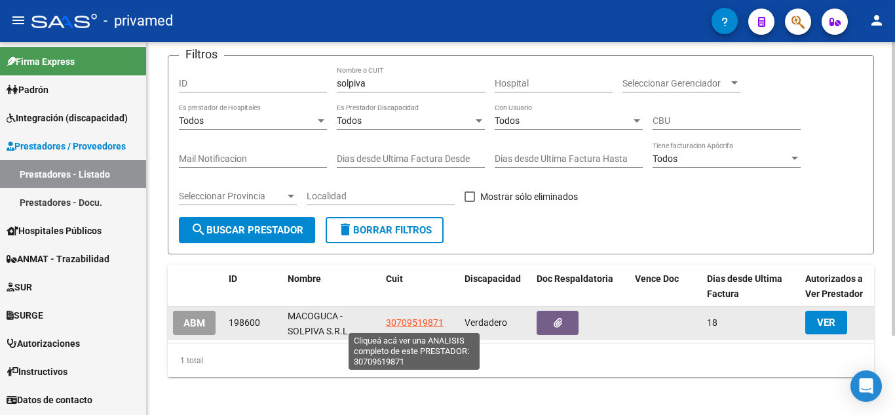
click at [424, 328] on span "30709519871" at bounding box center [415, 322] width 58 height 10
type textarea "30709519871"
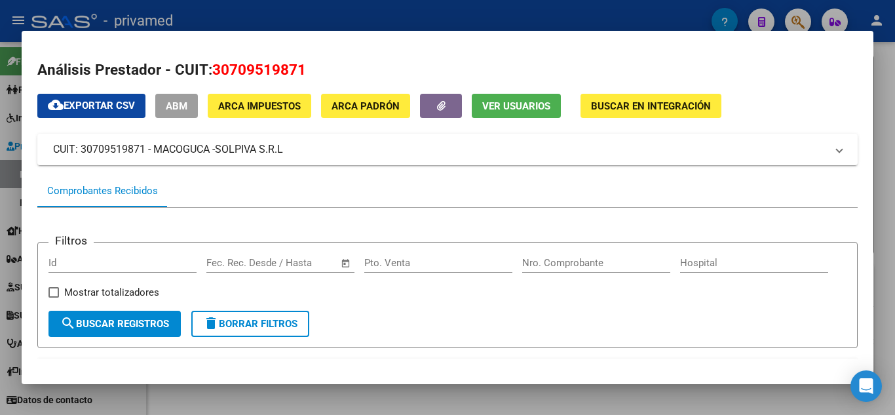
click at [642, 113] on button "Buscar en Integración" at bounding box center [651, 106] width 141 height 24
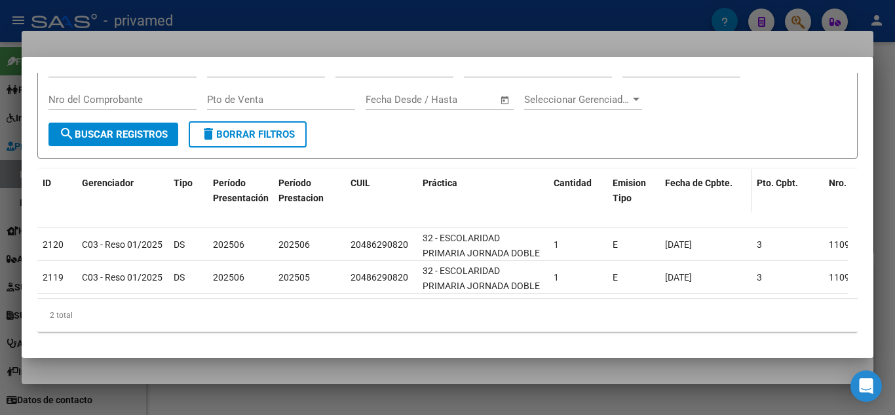
scroll to position [92, 0]
drag, startPoint x: 653, startPoint y: 387, endPoint x: 708, endPoint y: 258, distance: 140.6
click at [652, 387] on div at bounding box center [447, 207] width 895 height 415
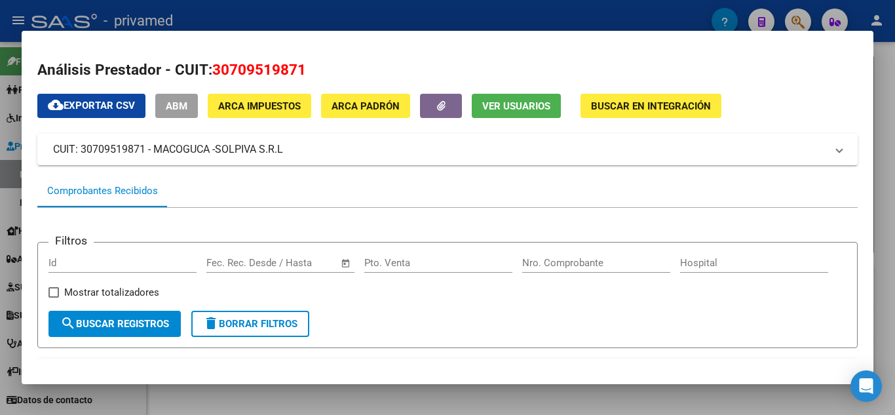
click at [438, 399] on div at bounding box center [447, 207] width 895 height 415
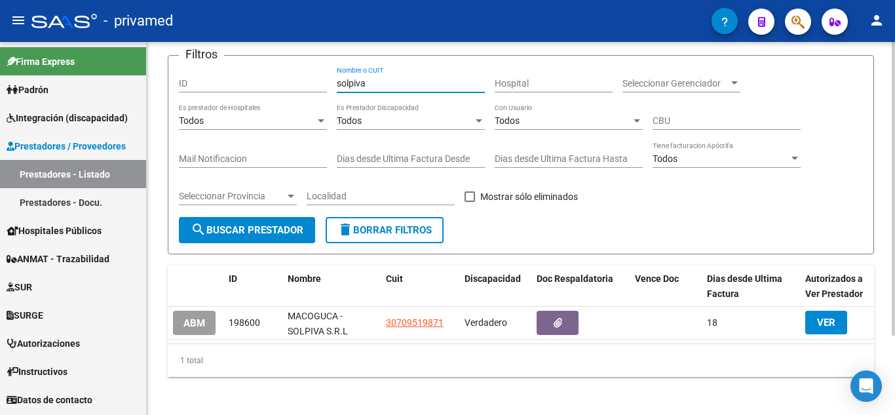
drag, startPoint x: 385, startPoint y: 83, endPoint x: 323, endPoint y: 75, distance: 62.8
click at [323, 75] on div "Filtros ID solpiva Nombre o CUIT Hospital Seleccionar Gerenciador Seleccionar G…" at bounding box center [521, 141] width 684 height 151
type input "[PERSON_NAME]"
click at [259, 220] on button "search Buscar Prestador" at bounding box center [247, 230] width 136 height 26
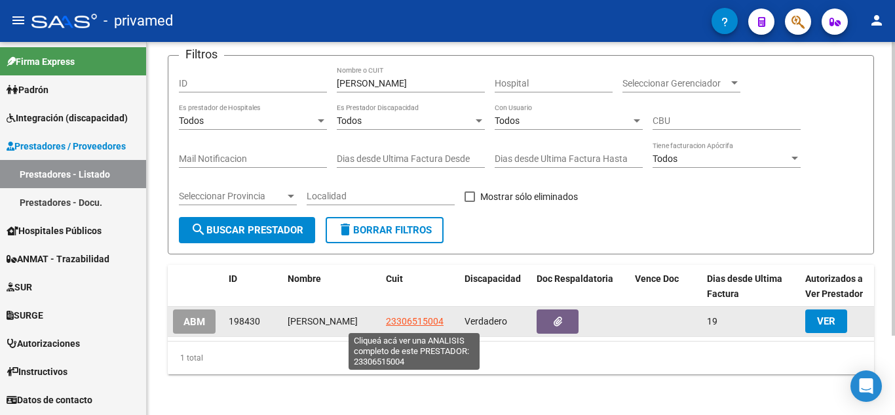
click at [411, 320] on span "23306515004" at bounding box center [415, 321] width 58 height 10
type textarea "23306515004"
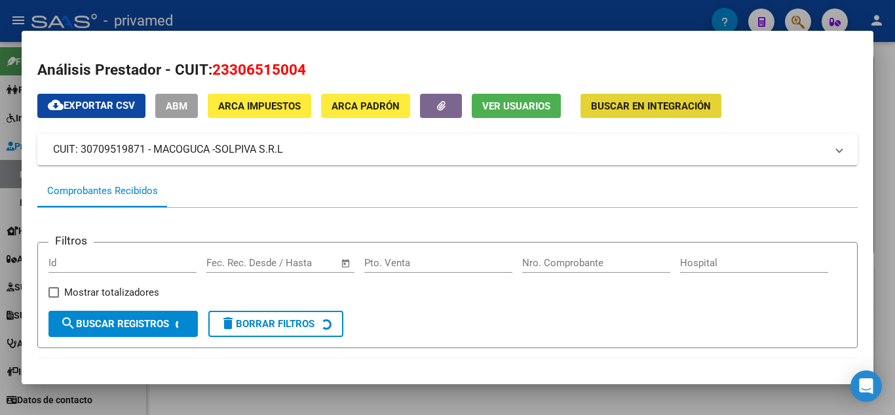
click at [628, 104] on span "Buscar en Integración" at bounding box center [651, 106] width 120 height 12
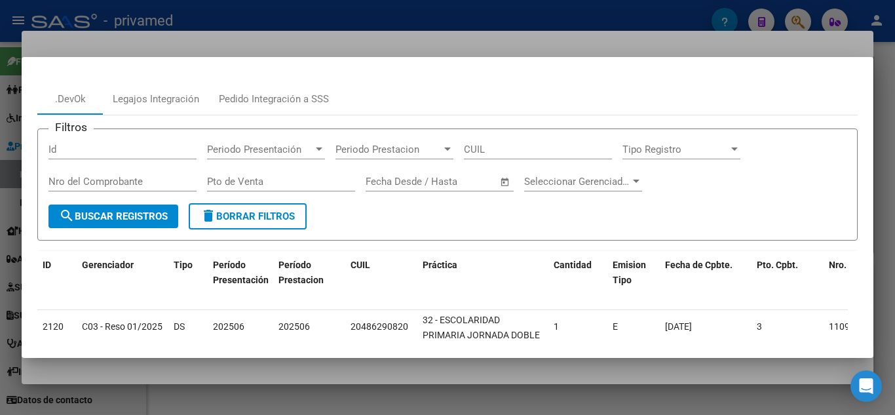
click at [632, 41] on div at bounding box center [447, 207] width 895 height 415
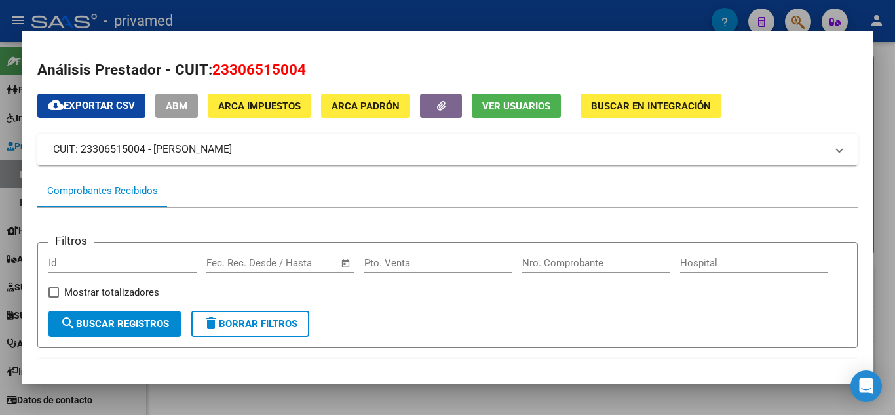
click at [491, 396] on div at bounding box center [447, 207] width 895 height 415
